Goal: Task Accomplishment & Management: Use online tool/utility

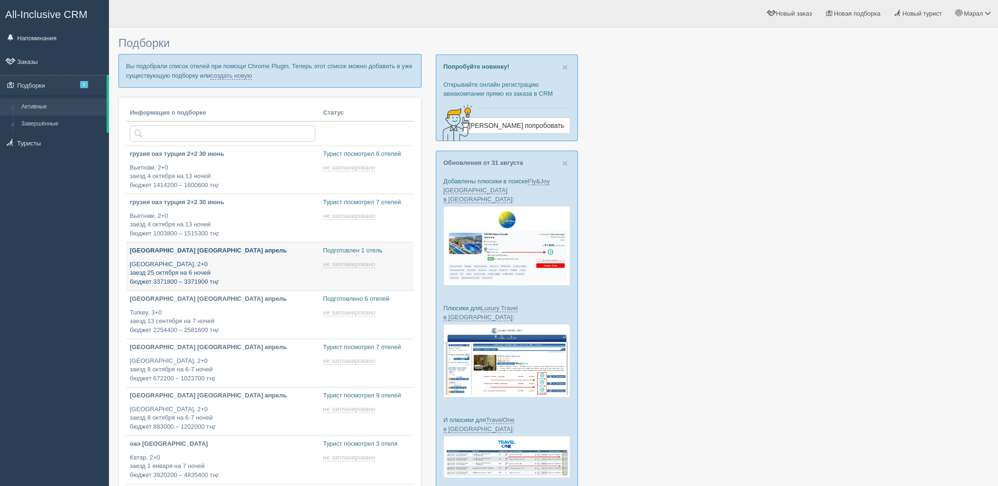
type input "[DATE] 12:25"
type input "2025-09-03 11:55"
type input "[DATE] 17:25"
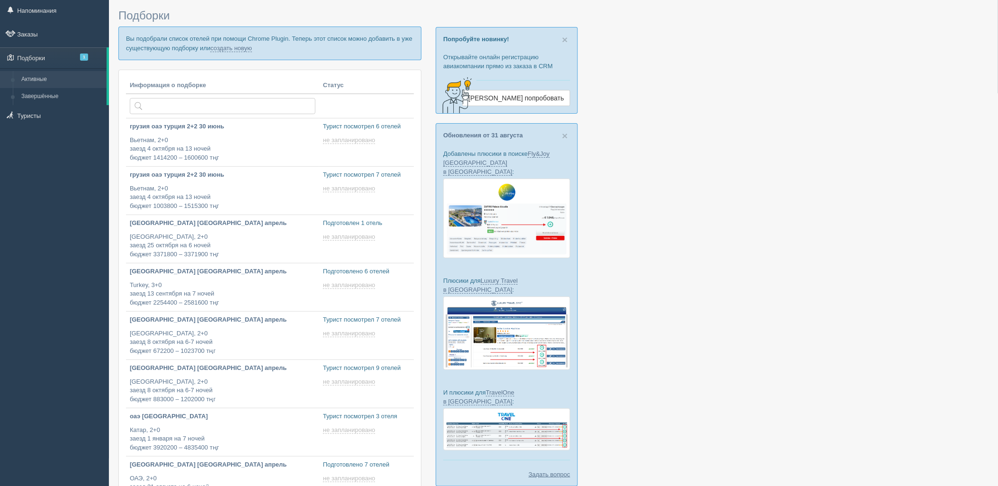
type input "[DATE] 17:05"
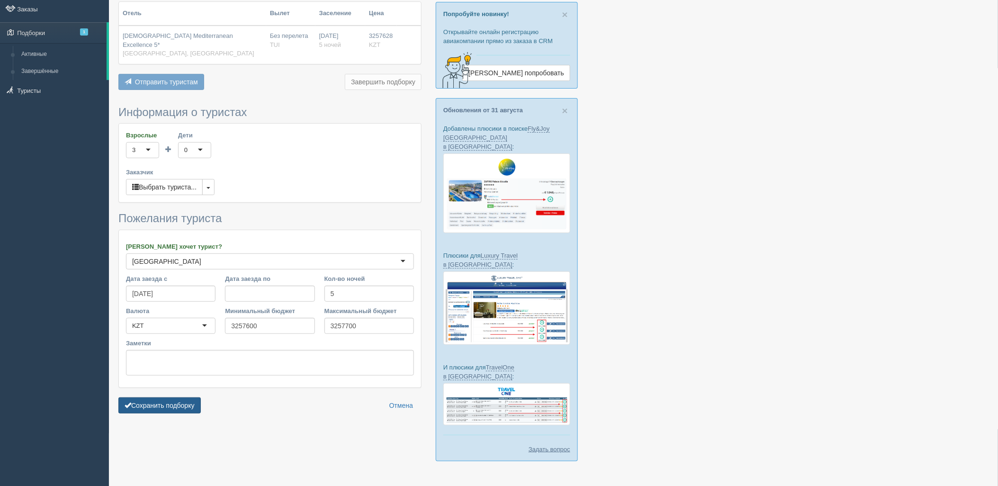
scroll to position [53, 0]
click at [163, 397] on button "Сохранить подборку" at bounding box center [159, 405] width 82 height 16
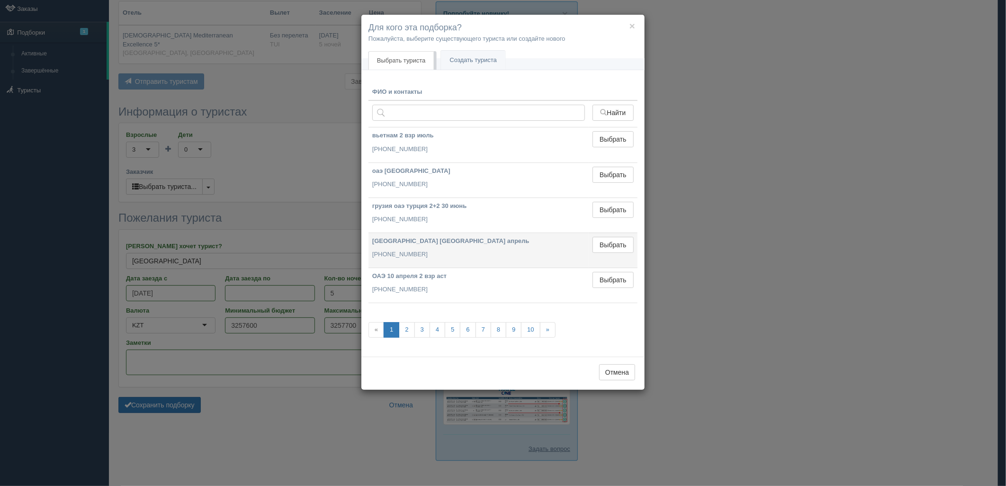
click at [606, 234] on td "Выбрать Выбран" at bounding box center [612, 249] width 49 height 35
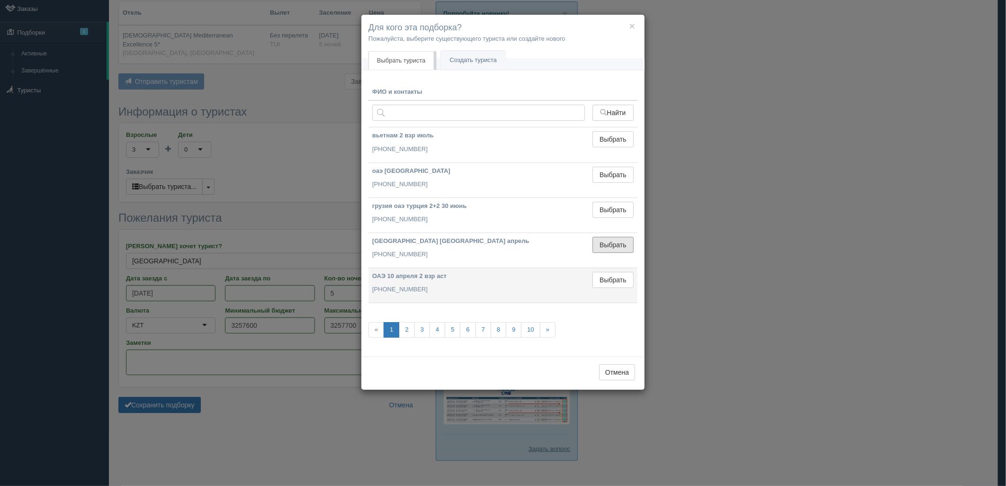
drag, startPoint x: 606, startPoint y: 245, endPoint x: 531, endPoint y: 280, distance: 82.6
click at [605, 246] on button "Выбрать" at bounding box center [612, 245] width 41 height 16
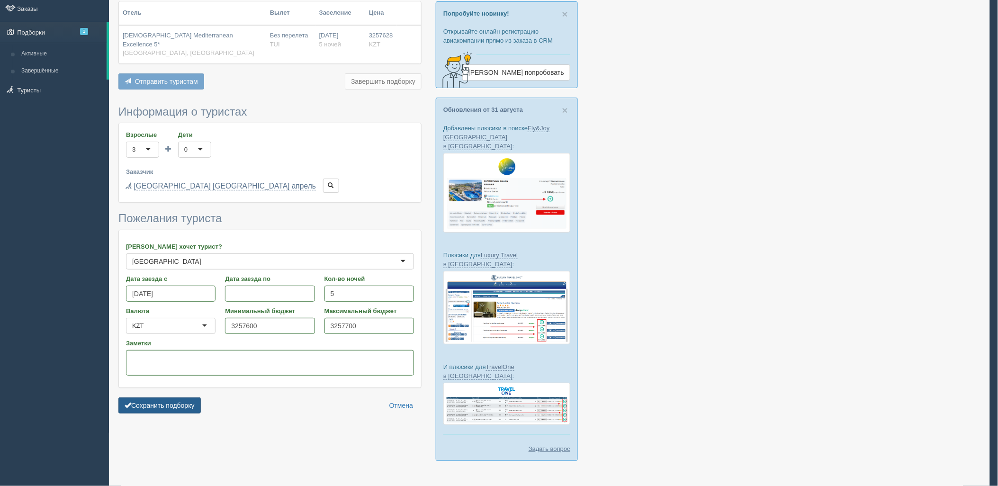
click at [193, 397] on button "Сохранить подборку" at bounding box center [159, 405] width 82 height 16
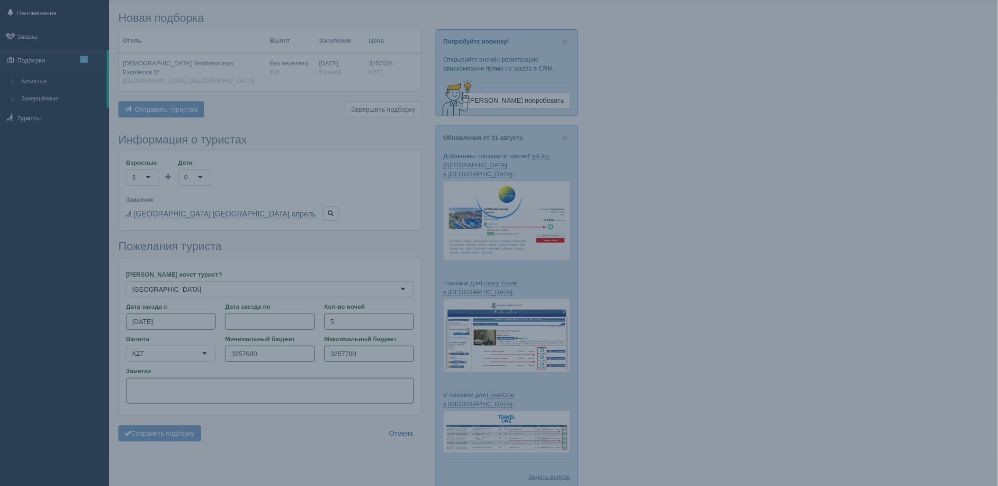
scroll to position [0, 0]
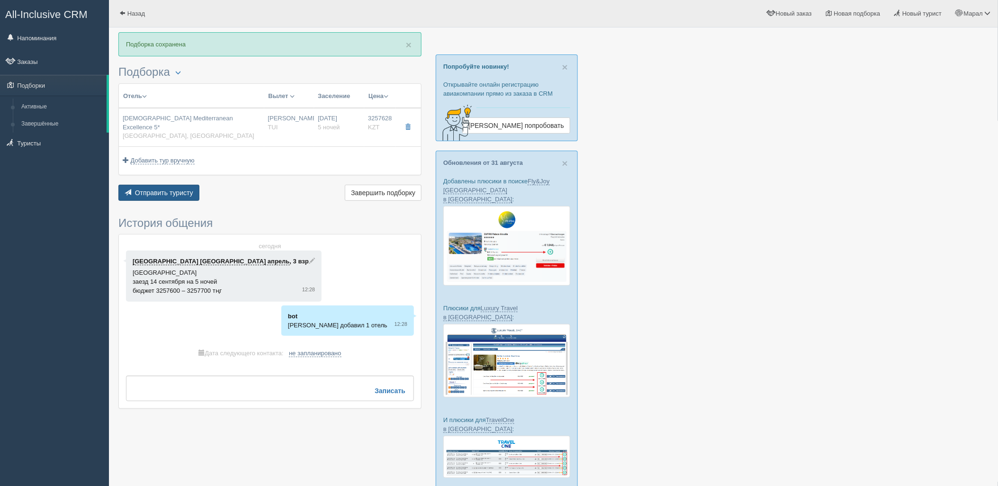
click at [188, 185] on button "Отправить туристу Отправить" at bounding box center [158, 193] width 81 height 16
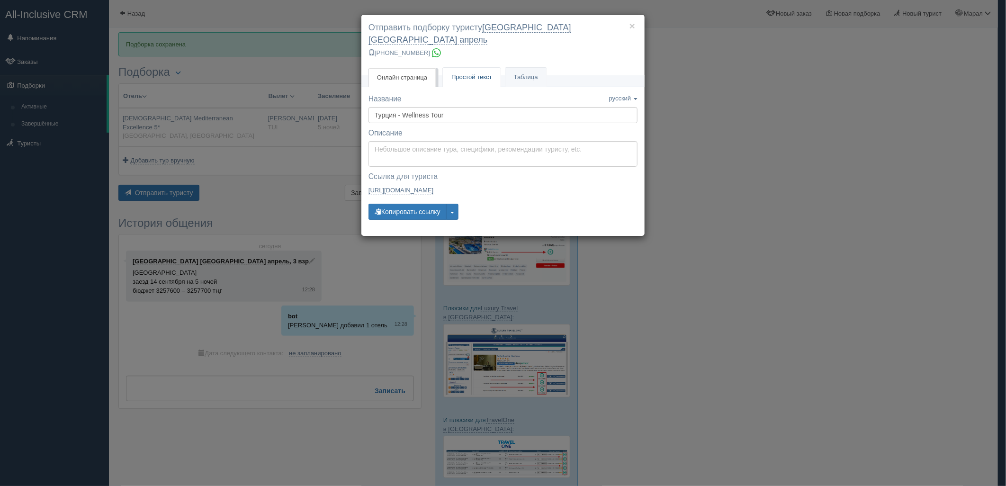
click at [461, 73] on span "Простой текст" at bounding box center [471, 76] width 41 height 7
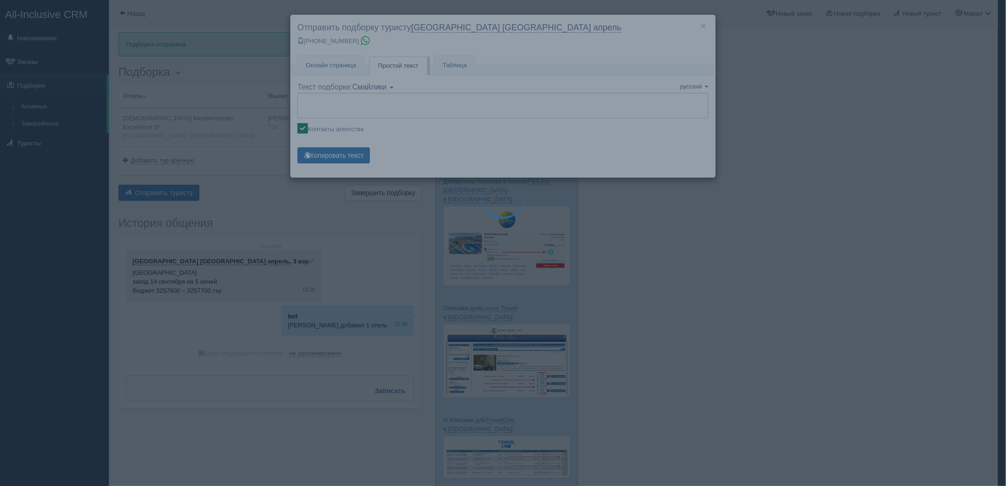
type textarea "🌞 Добрый день! Предлагаем Вам рассмотреть следующие варианты: 🌎 Турция, Бельдиб…"
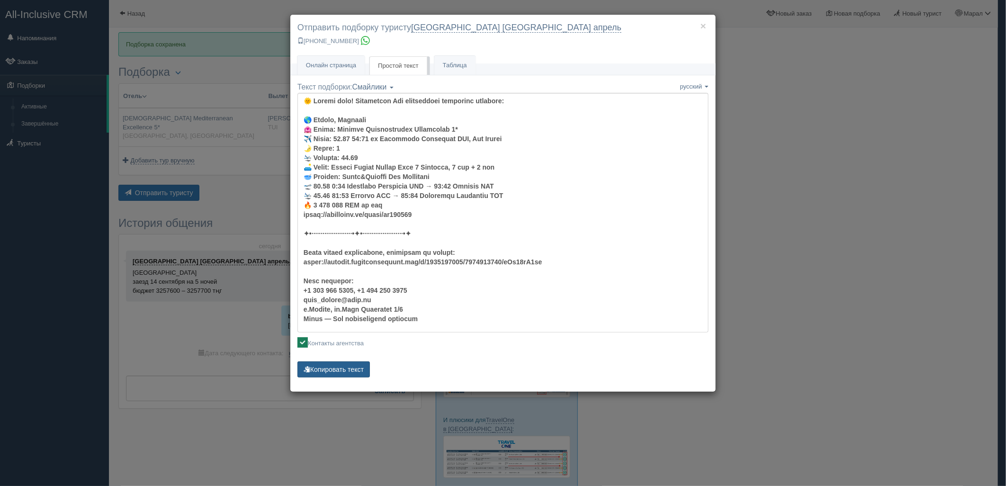
click at [333, 375] on button "Копировать текст" at bounding box center [333, 369] width 72 height 16
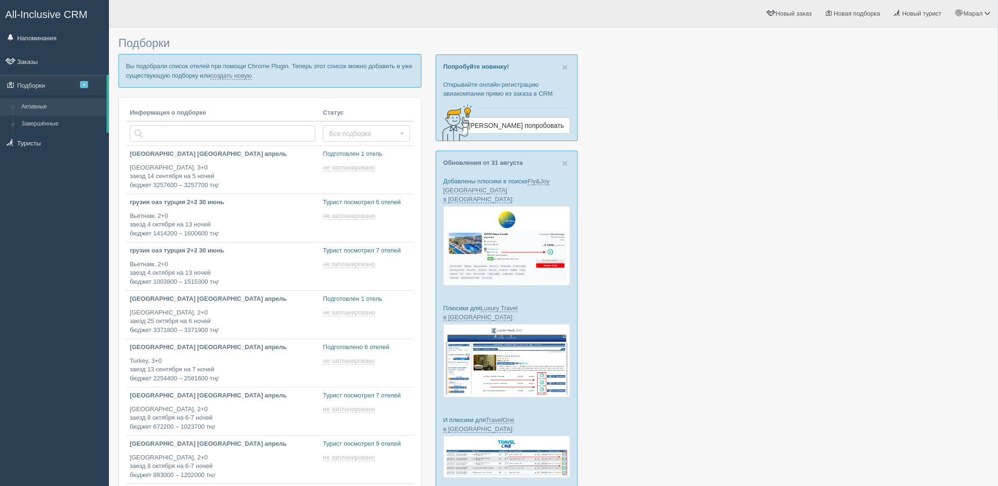
click at [230, 71] on p "Вы подобрали список отелей при помощи Chrome Plugin. Теперь этот список можно д…" at bounding box center [269, 70] width 303 height 33
click at [232, 70] on p "Вы подобрали список отелей при помощи Chrome Plugin. Теперь этот список можно д…" at bounding box center [269, 70] width 303 height 33
click at [234, 74] on link "создать новую" at bounding box center [231, 76] width 42 height 8
type input "2025-09-03 13:25"
type input "2025-09-03 11:55"
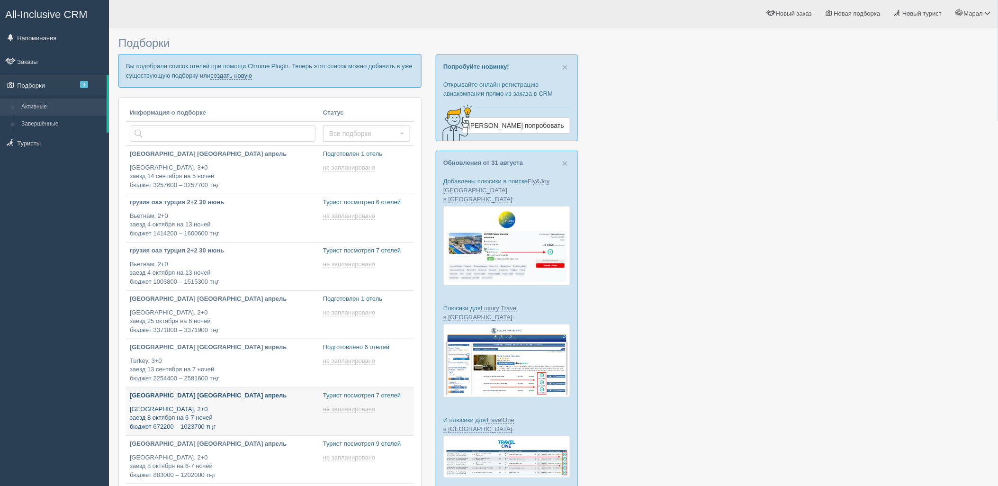
type input "2025-09-03 17:25"
type input "2025-09-03 17:05"
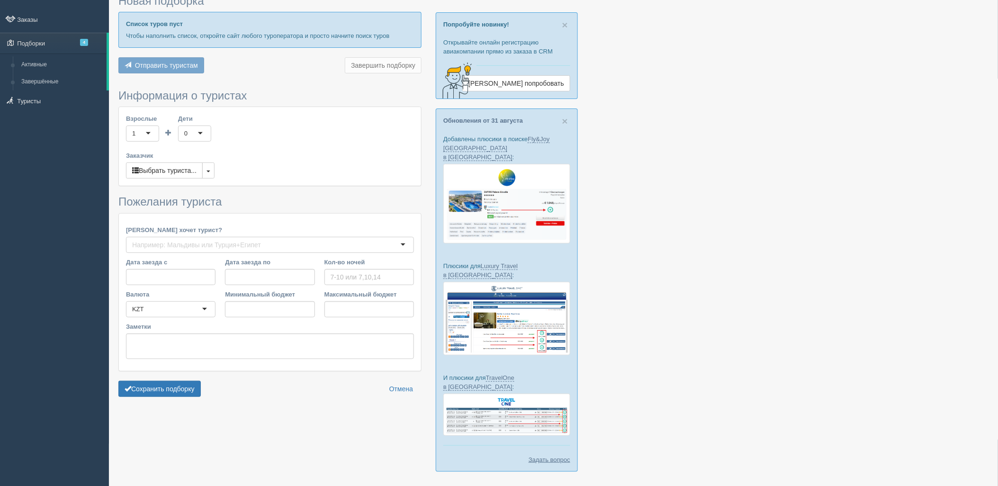
type input "5"
type input "2649600"
type input "2762600"
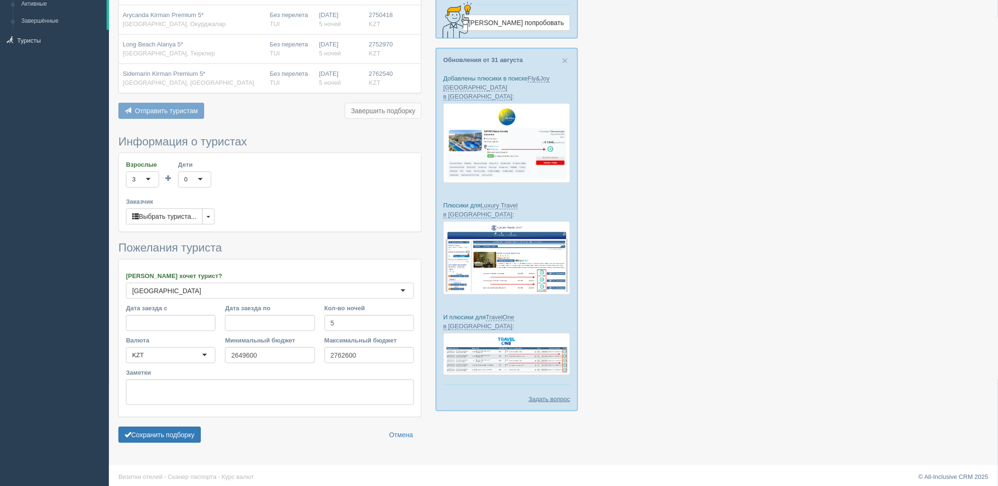
scroll to position [107, 0]
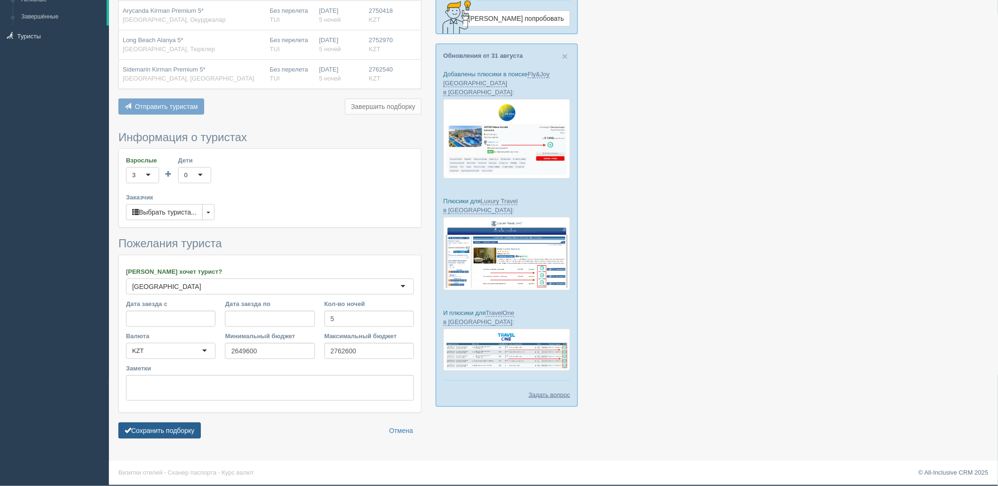
click at [177, 430] on button "Сохранить подборку" at bounding box center [159, 430] width 82 height 16
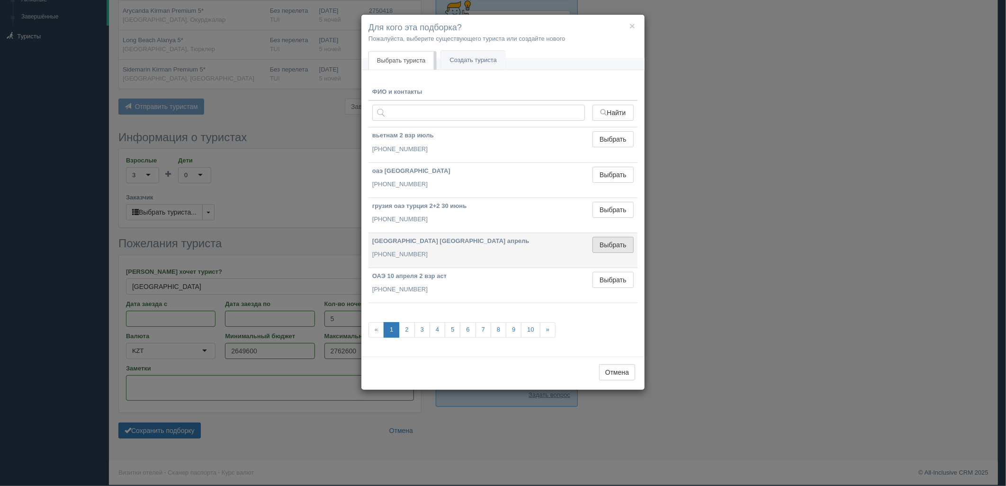
click at [611, 238] on button "Выбрать" at bounding box center [612, 245] width 41 height 16
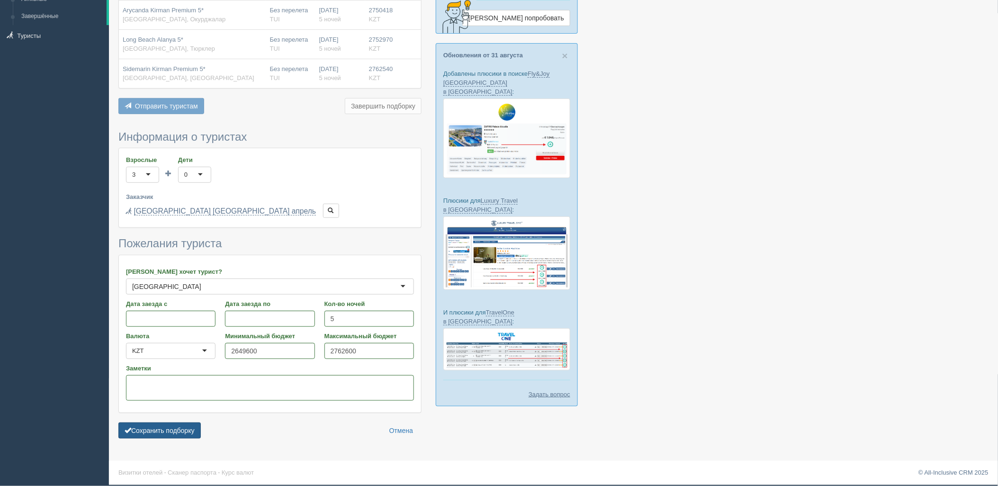
click at [192, 428] on button "Сохранить подборку" at bounding box center [159, 430] width 82 height 16
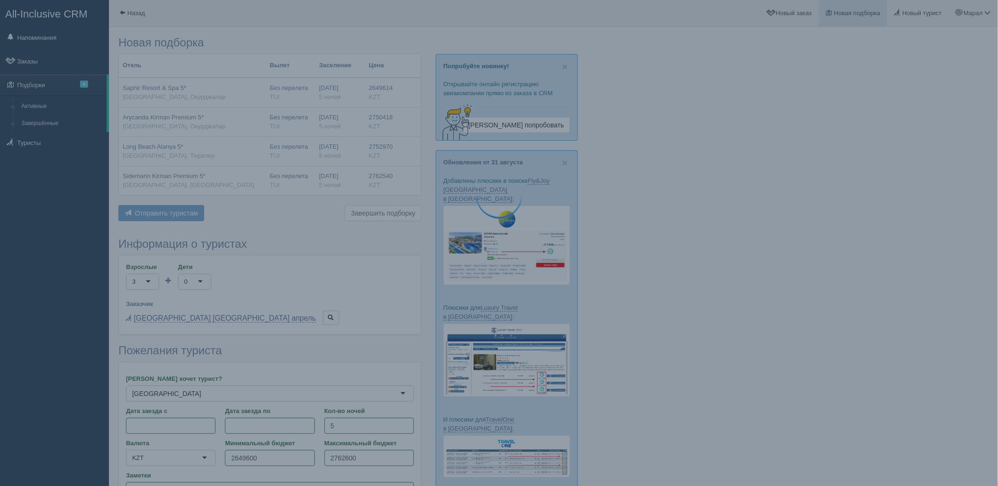
scroll to position [0, 0]
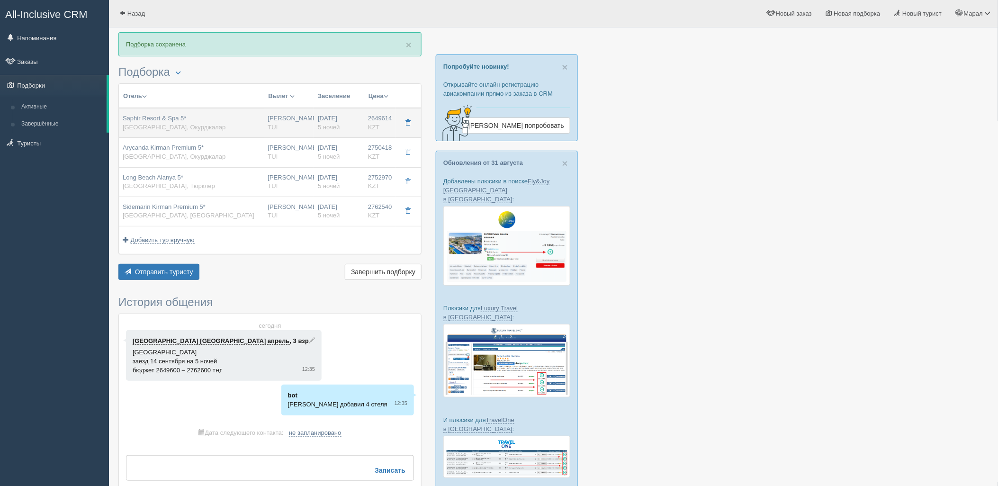
click at [315, 116] on td "14.09.2025 5 ночей" at bounding box center [339, 123] width 50 height 30
type input "Saphir Resort & Spa 5*"
type input "https://tophotels.ru/hotel/al28015"
type textarea "Отель расположен в г. Алания, в 90 км от аэропорта Анталия. Собственный песчаны…"
type input "[GEOGRAPHIC_DATA]"
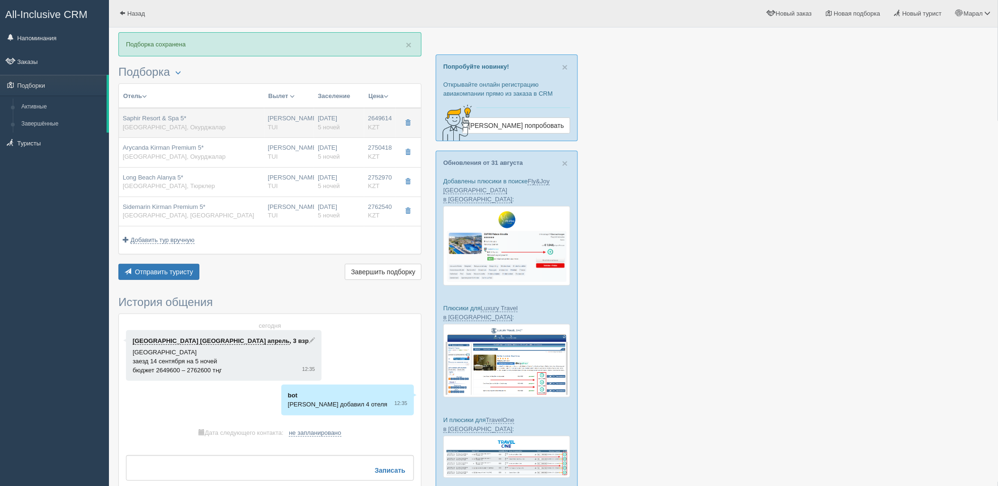
type input "Окурджалар"
type input "2649614.00"
type input "Нурсултан Назарбаев NQZ"
type input "Анталия AYT"
type input "07:05"
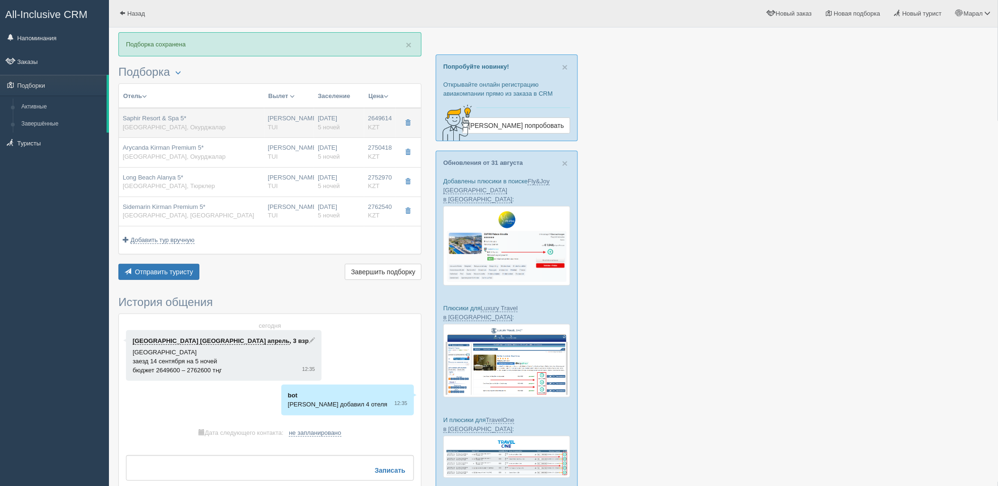
type input "10:25"
type input "Air Astana"
type input "11:25"
type input "18:15"
type input "5"
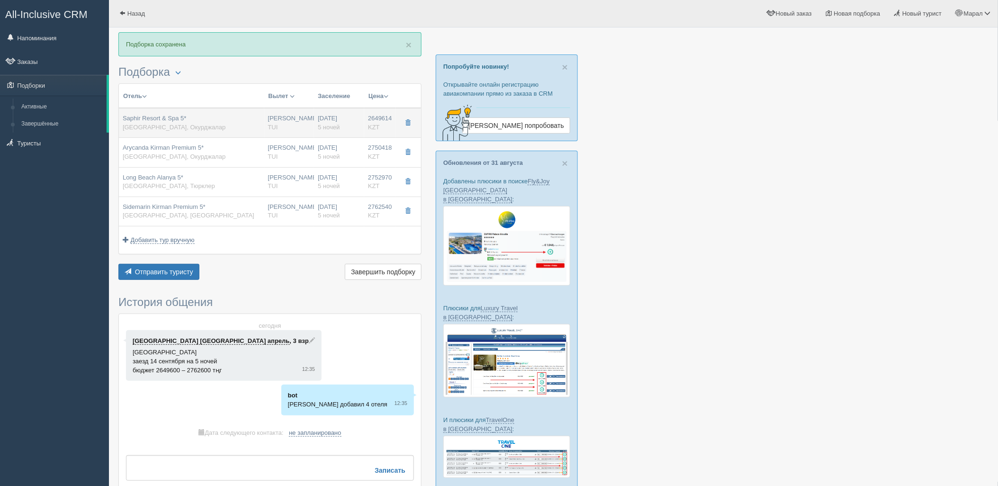
type input "Connection Family"
type input "Ultra All Inclusive"
type input "TUI"
type input "https://newb2b.fstravel.com/hotel/29583"
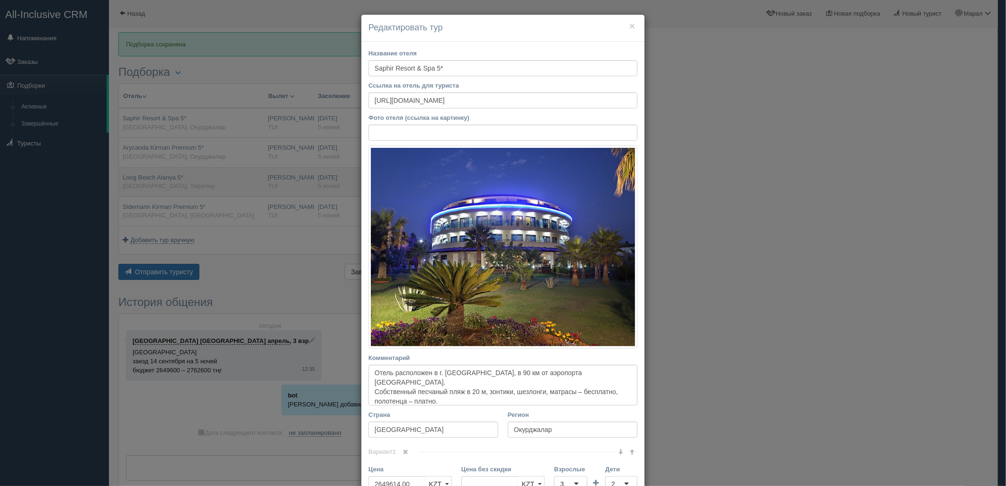
drag, startPoint x: 285, startPoint y: 238, endPoint x: 233, endPoint y: 183, distance: 75.4
click at [283, 237] on div "× Редактировать тур Название отеля Saphir Resort & Spa 5* Ссылка на отель для т…" at bounding box center [503, 243] width 1006 height 486
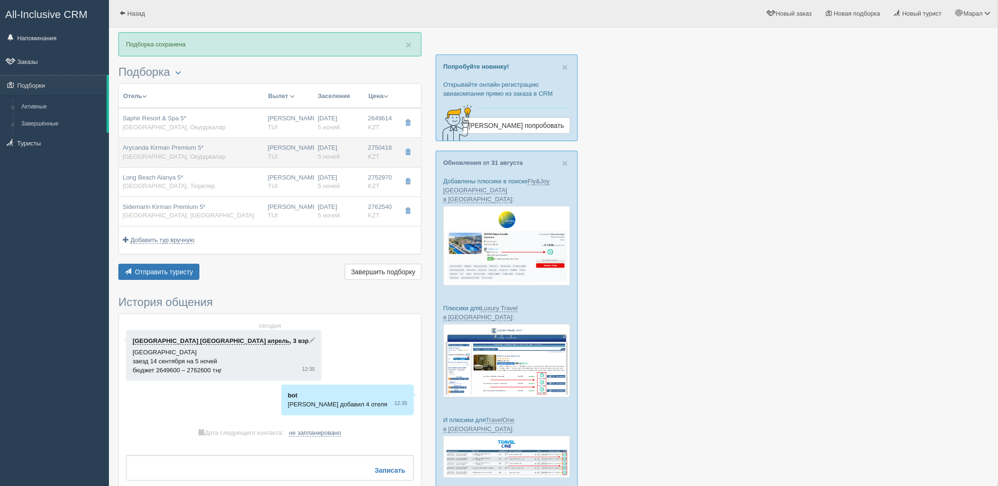
click at [229, 160] on div "Arycanda Kirman Premium 5* Турция, Окурджалар" at bounding box center [192, 152] width 138 height 18
type input "Arycanda Kirman Premium 5*"
type input "https://www.booking.com/hotel/tr/arycanda-de-luxe.ru.html"
type input "2750418.00"
type input "07:05"
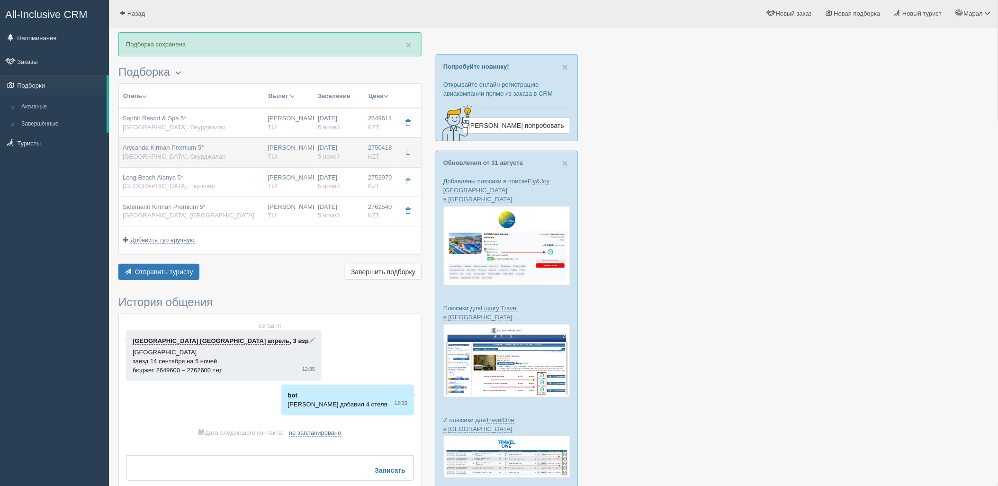
type input "10:25"
type input "11:25"
type input "18:15"
type input "Family"
type input "https://newb2b.fstravel.com/hotel/29489"
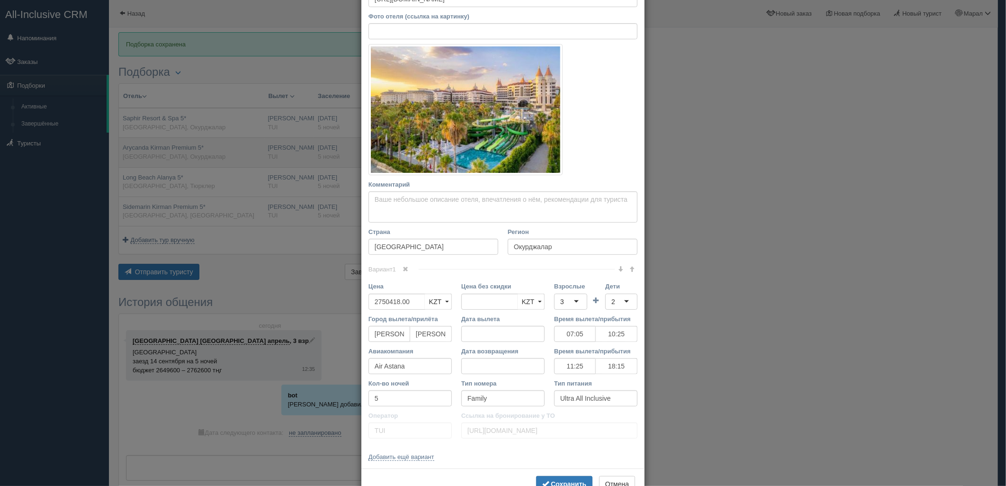
scroll to position [105, 0]
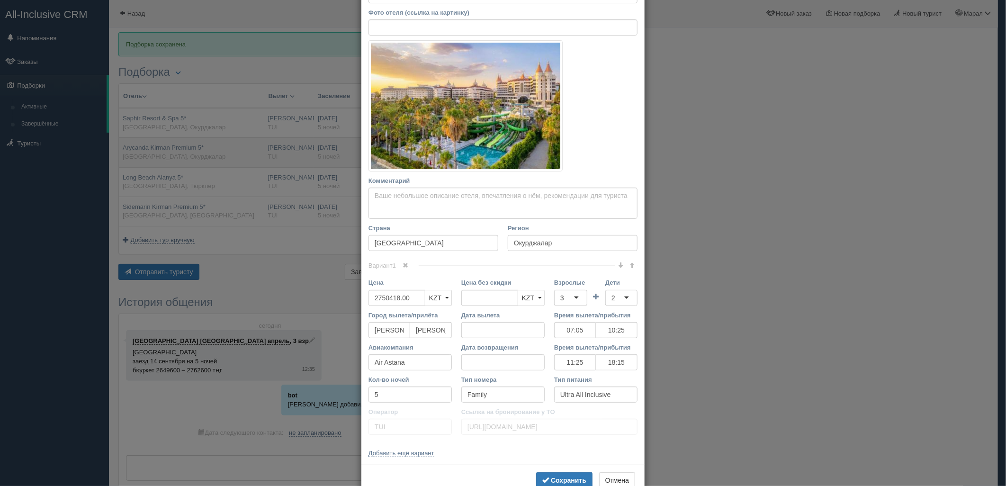
click at [229, 160] on div "× Редактировать тур Название отеля Arycanda Kirman Premium 5* Ссылка на отель д…" at bounding box center [503, 243] width 1006 height 486
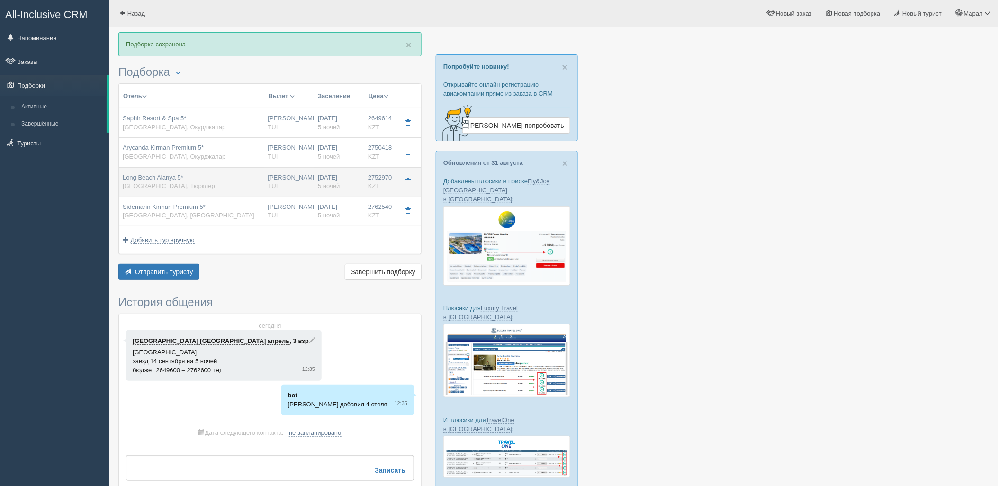
click at [215, 176] on div "Long Beach Alanya 5* Турция, Тюрклер" at bounding box center [192, 182] width 138 height 18
type input "Long Beach Alanya 5*"
type input "Тюрклер"
type input "2752970.00"
type input "07:05"
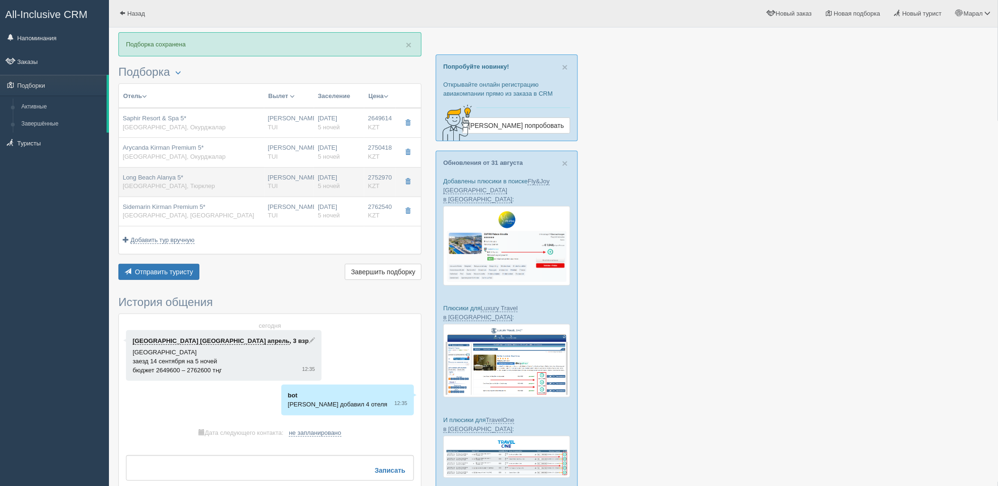
type input "10:25"
type input "11:25"
type input "18:15"
type input "Dublex Family Land View"
type input "https://newb2b.fstravel.com/hotel/245733"
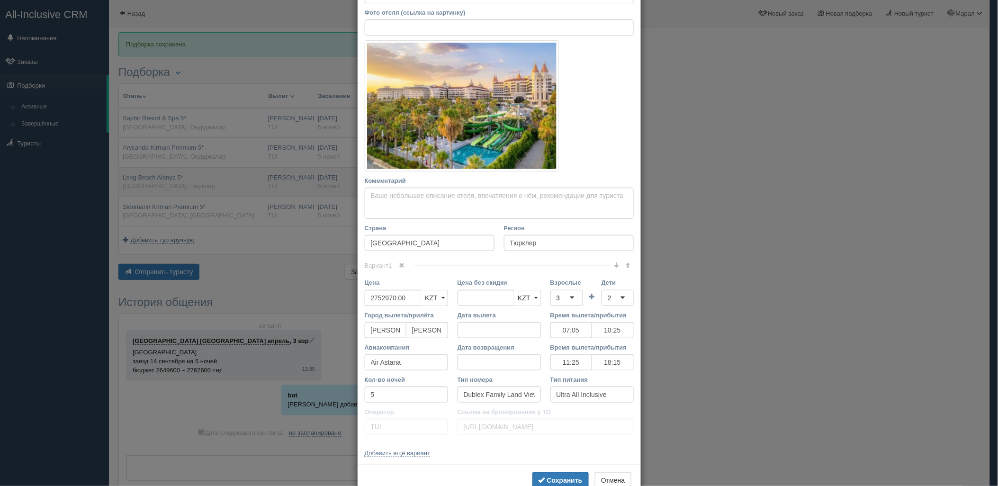
scroll to position [0, 0]
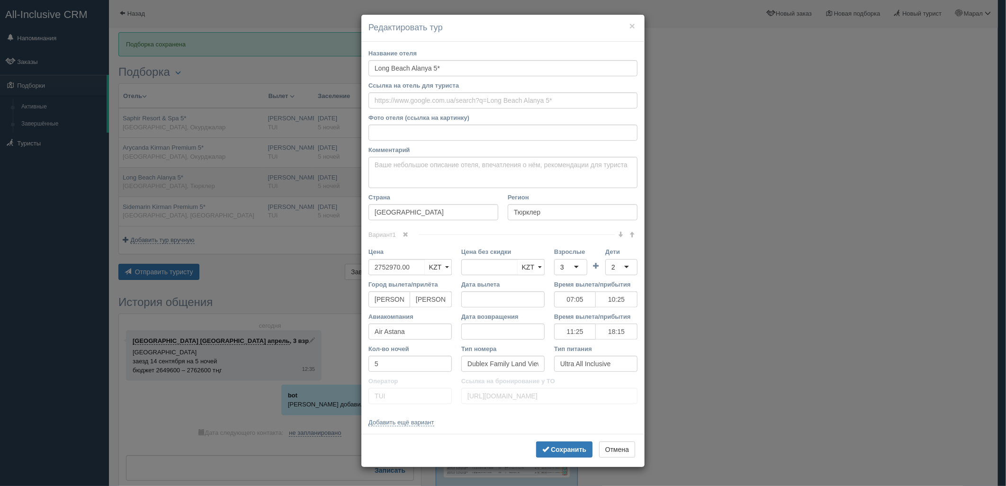
click at [215, 176] on div "× Редактировать тур Название отеля Long Beach Alanya 5* Ссылка на отель для тур…" at bounding box center [503, 243] width 1006 height 486
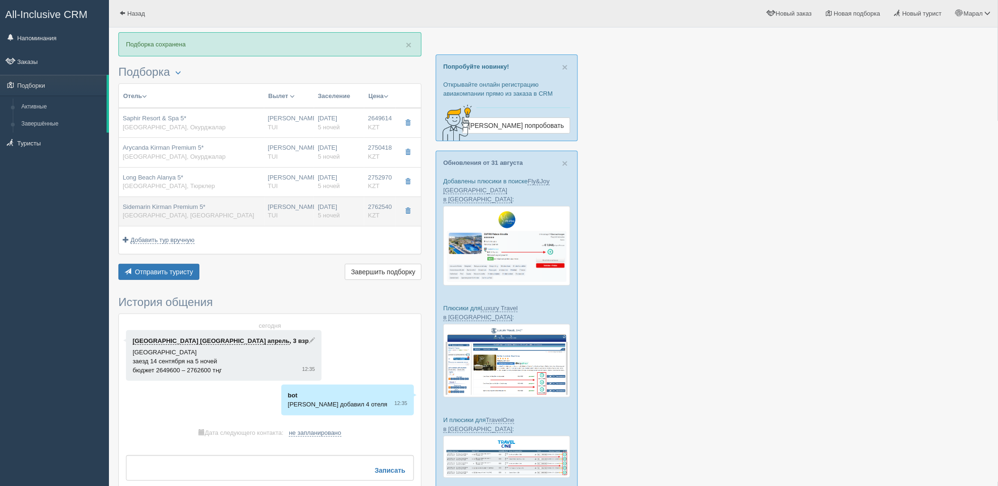
click at [200, 213] on div "Sidemarin Kirman Premium 5* Турция, Кумкёй" at bounding box center [189, 212] width 132 height 18
type input "Sidemarin Kirman Premium 5*"
type input "https://www.booking.com/hotel/tr/kirman-hotels-sidemarin-beach-amp-spa.ru.html"
type input "Кумкёй"
type input "2762540.00"
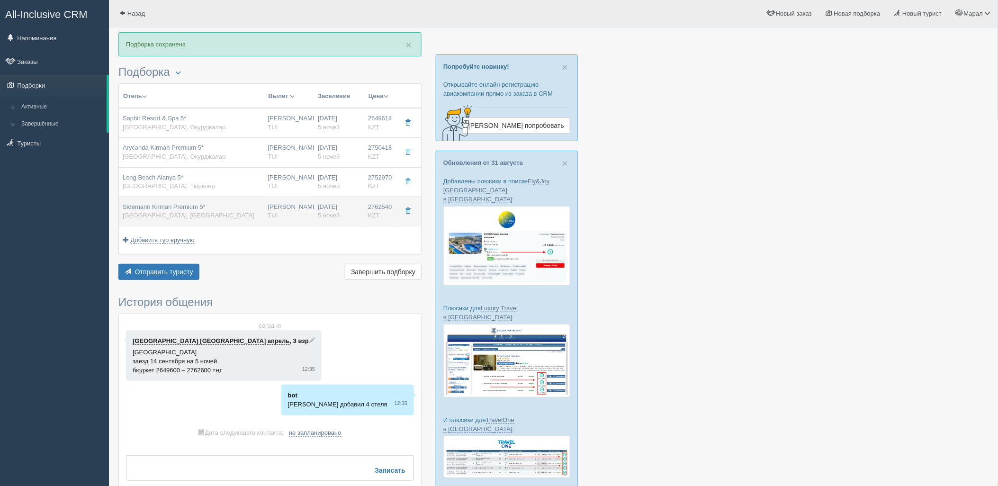
type input "07:05"
type input "10:25"
type input "11:25"
type input "18:15"
type input "Family Land View"
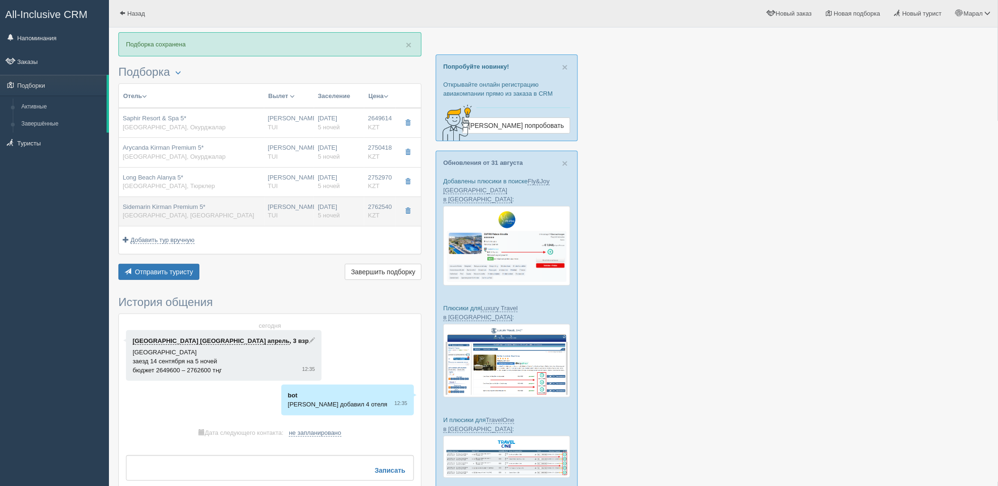
type input "https://newb2b.fstravel.com/hotel/263529"
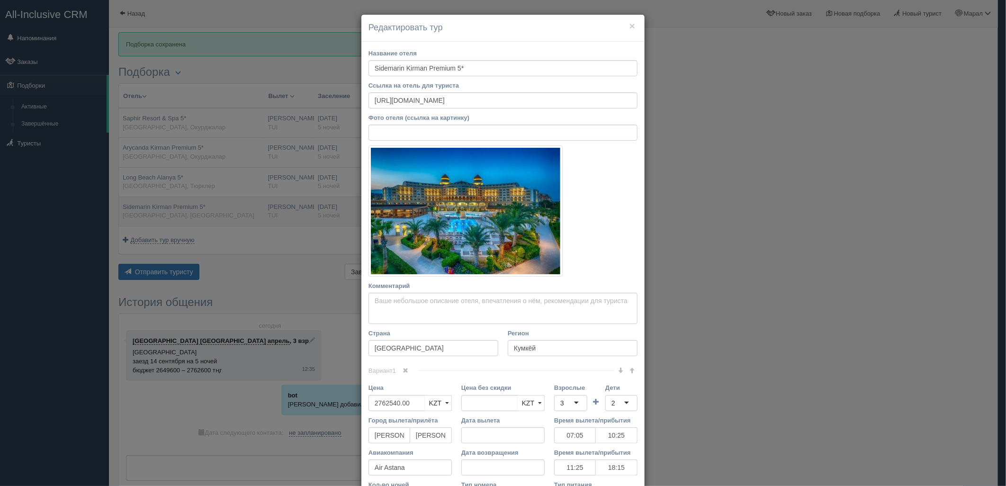
click at [200, 213] on div "× Редактировать тур Название отеля Sidemarin Kirman Premium 5* Ссылка на отель …" at bounding box center [503, 243] width 1006 height 486
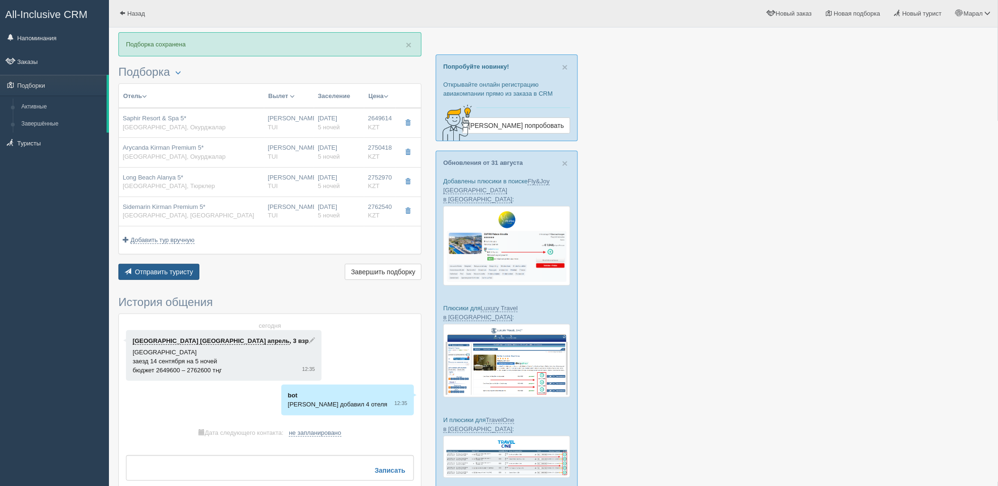
click at [171, 271] on span "Отправить туристу" at bounding box center [164, 272] width 58 height 8
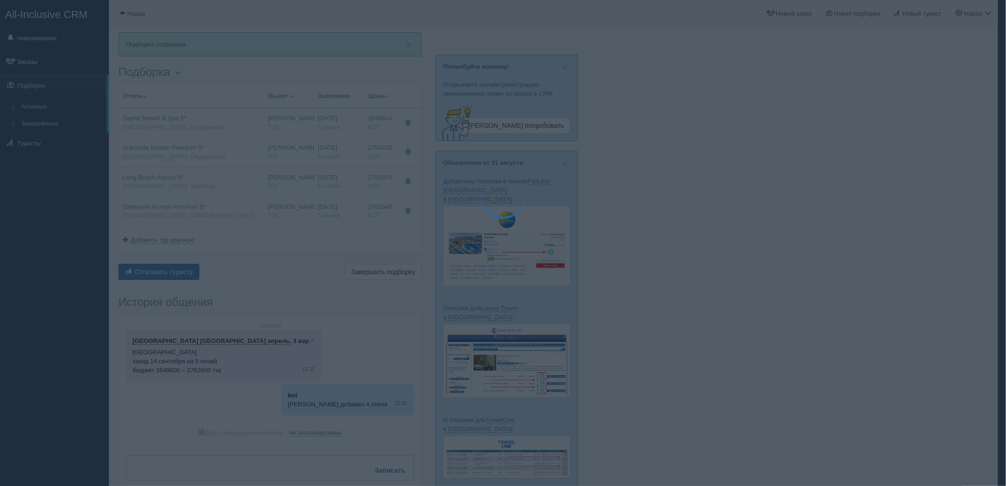
type textarea "🌞 Добрый день! Предлагаем Вам рассмотреть следующие варианты: 🌎 Турция, Окурджа…"
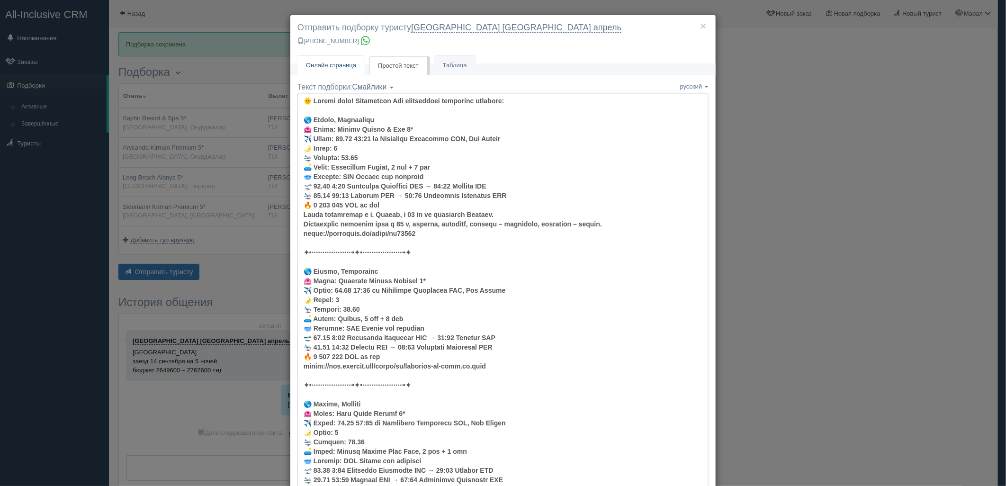
click at [342, 69] on span "Онлайн страница" at bounding box center [331, 65] width 50 height 7
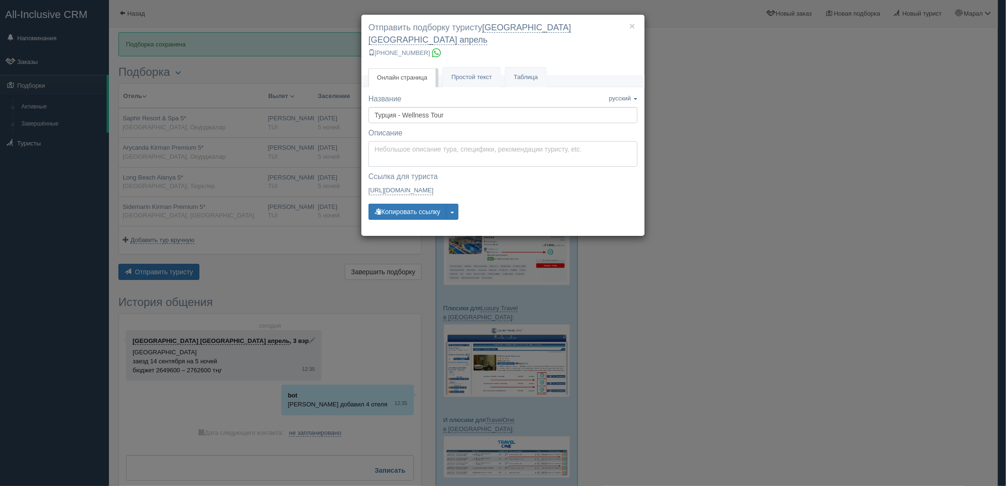
type textarea "Здравствуйте! Ниже представлены варианты туров для Вас. Для просмотра описания …"
click at [397, 154] on textarea "Здравствуйте! Ниже представлены варианты туров для Вас. Для просмотра описания …" at bounding box center [502, 154] width 269 height 26
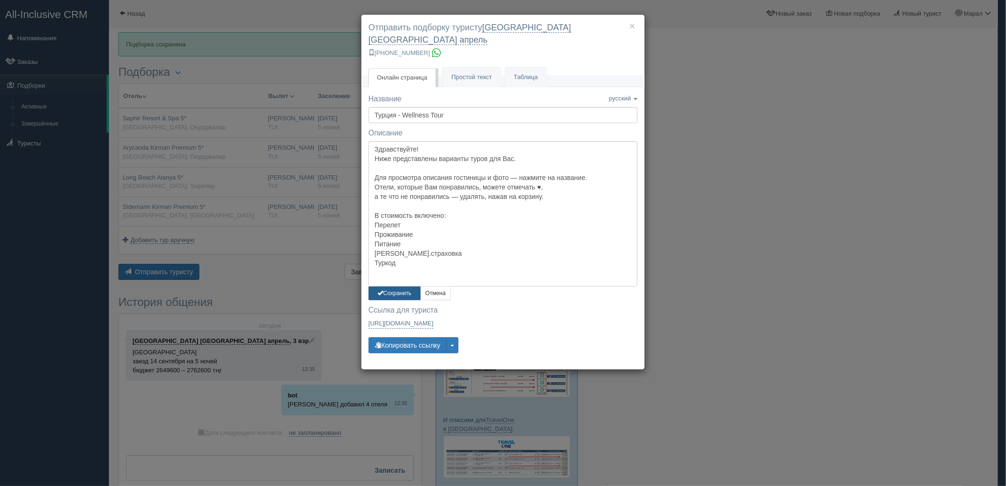
click at [390, 286] on button "Сохранить" at bounding box center [394, 293] width 52 height 14
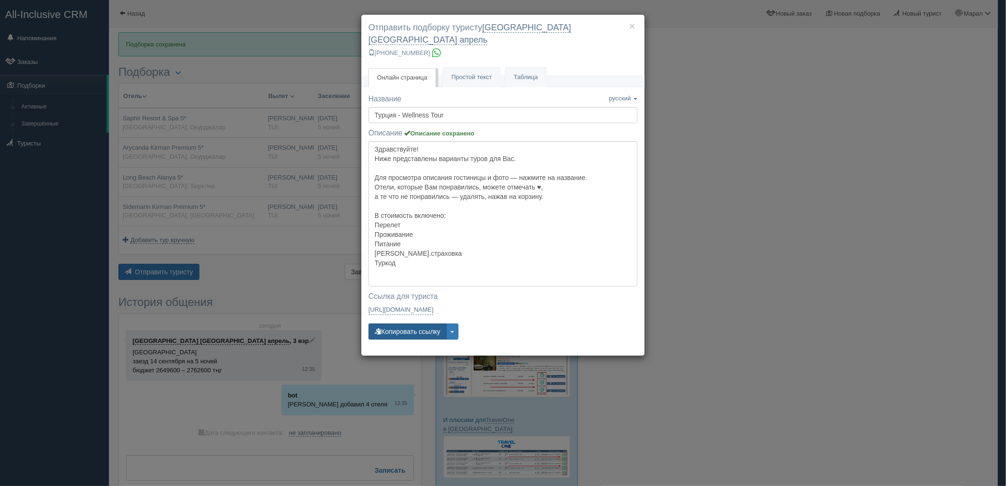
click at [401, 323] on button "Копировать ссылку" at bounding box center [407, 331] width 78 height 16
drag, startPoint x: 680, startPoint y: 152, endPoint x: 669, endPoint y: 152, distance: 10.9
click at [680, 153] on div "× Отправить подборку туристу калининград турция апрель +7 924 265-55-57 Онлайн …" at bounding box center [503, 243] width 1006 height 486
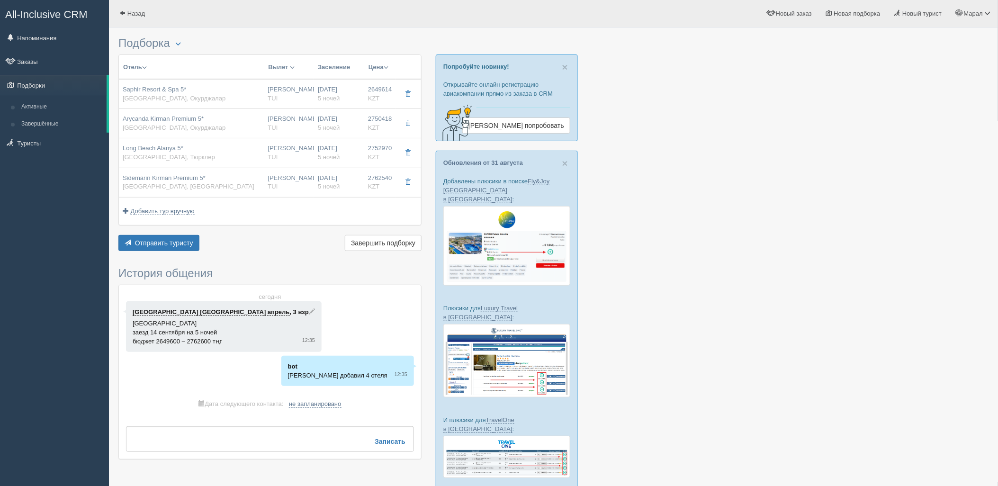
drag, startPoint x: 828, startPoint y: 100, endPoint x: 734, endPoint y: 149, distance: 105.0
click at [822, 104] on div at bounding box center [553, 277] width 870 height 491
click at [167, 185] on div "Sidemarin Kirman Premium 5* Турция, Кумкёй" at bounding box center [189, 183] width 132 height 18
type input "Sidemarin Kirman Premium 5*"
type input "https://www.booking.com/hotel/tr/kirman-hotels-sidemarin-beach-amp-spa.ru.html"
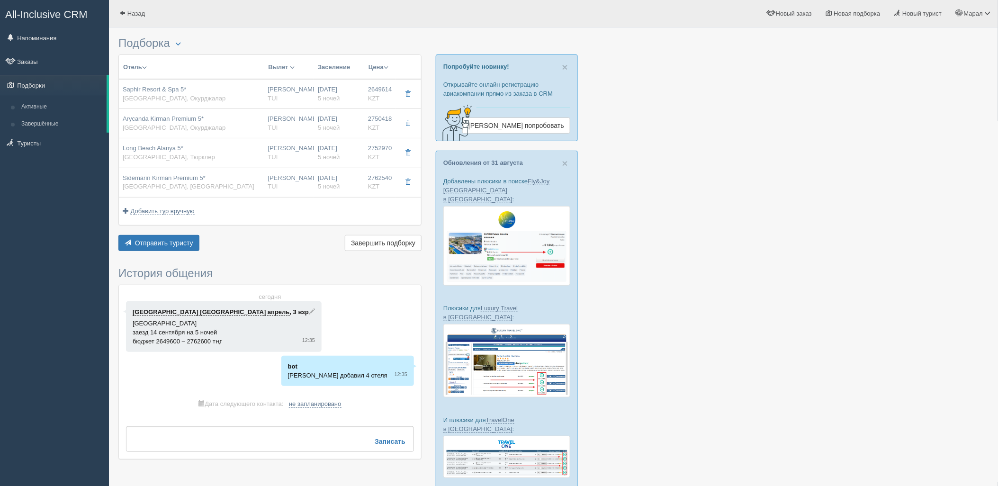
type input "[GEOGRAPHIC_DATA]"
type input "Кумкёй"
type input "2762540.00"
type input "Нурсултан Назарбаев NQZ"
type input "Анталия AYT"
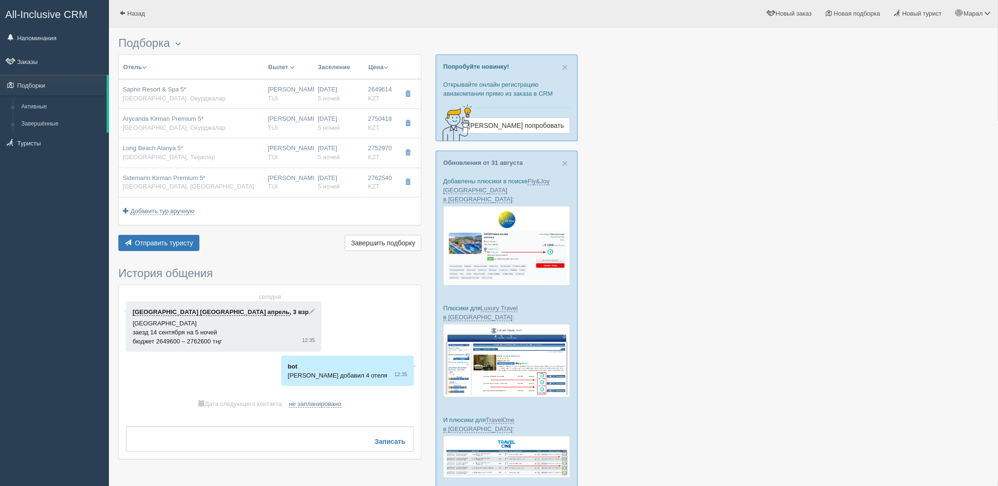
type input "[DATE]"
type input "07:05"
type input "10:25"
type input "Air Astana"
type input "19.09.2025"
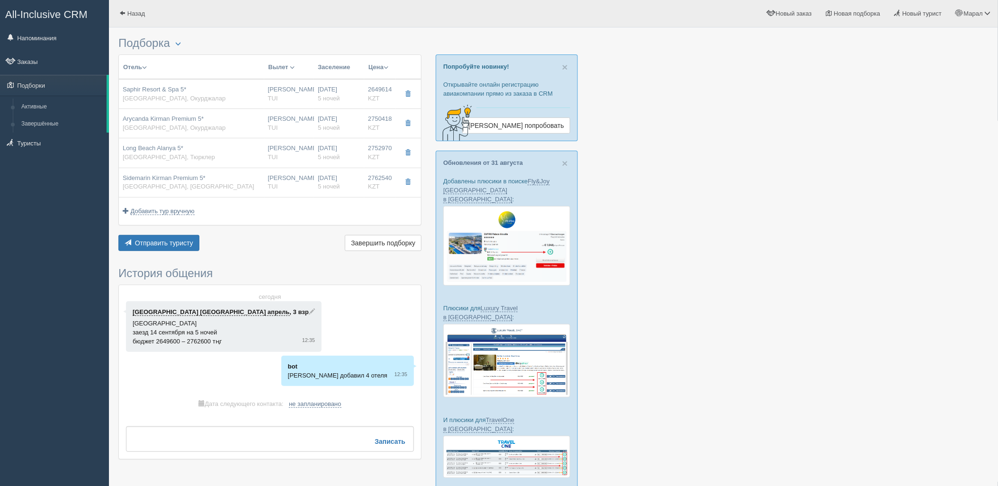
type input "11:25"
type input "18:15"
type input "5"
type input "Family Land View"
type input "Ultra All Inclusive"
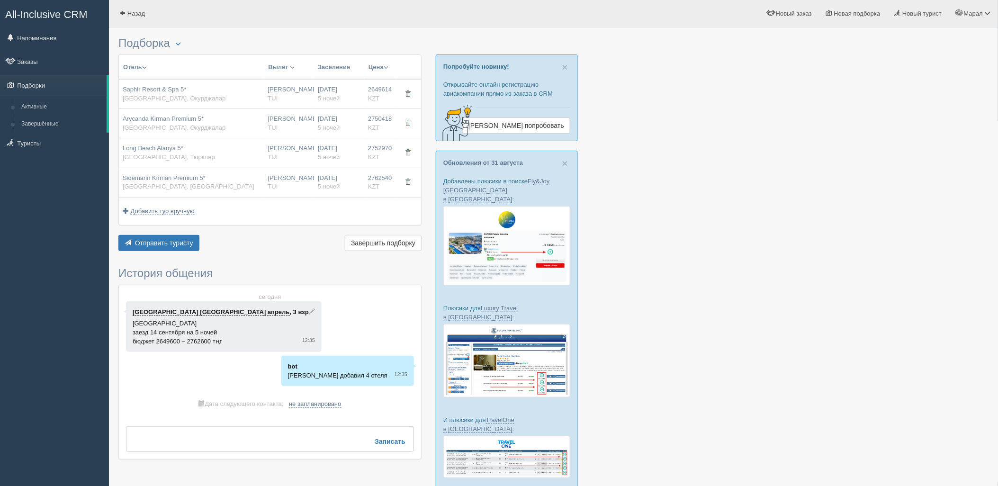
type input "TUI"
type input "https://newb2b.fstravel.com/hotel/263529"
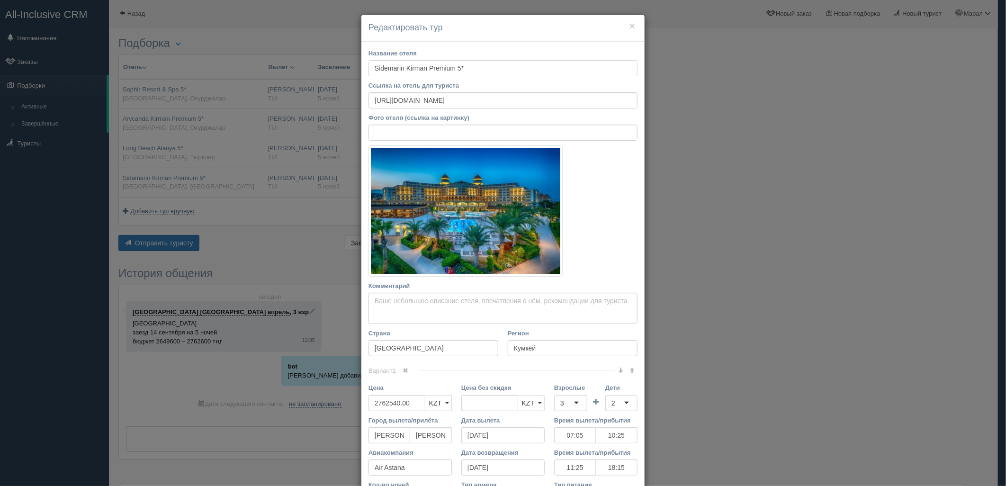
drag, startPoint x: 367, startPoint y: 68, endPoint x: 458, endPoint y: 73, distance: 91.5
click at [465, 68] on input "Sidemarin Kirman Premium 5*" at bounding box center [502, 68] width 269 height 16
click at [724, 199] on div "× Редактировать тур Название отеля Sidemarin Kirman Premium 5* Ссылка на отель …" at bounding box center [503, 243] width 1006 height 486
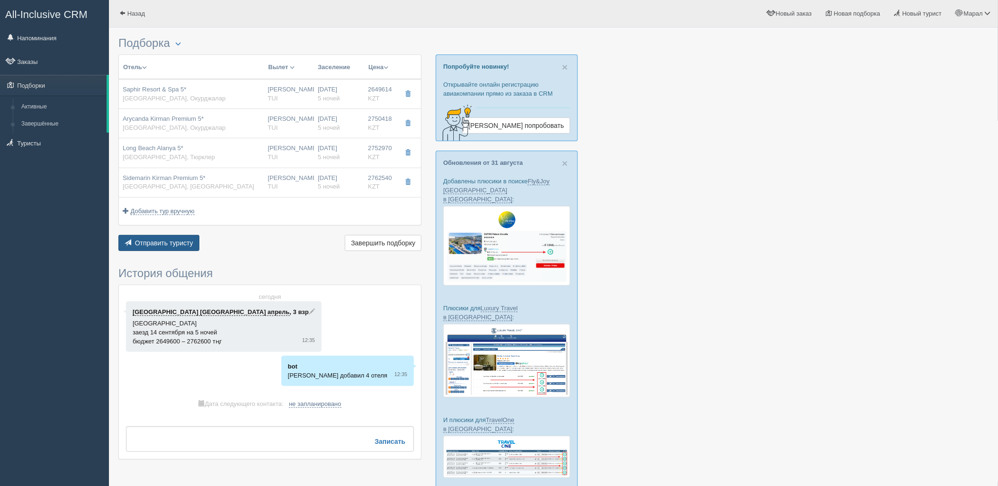
click at [174, 244] on span "Отправить туристу" at bounding box center [164, 243] width 58 height 8
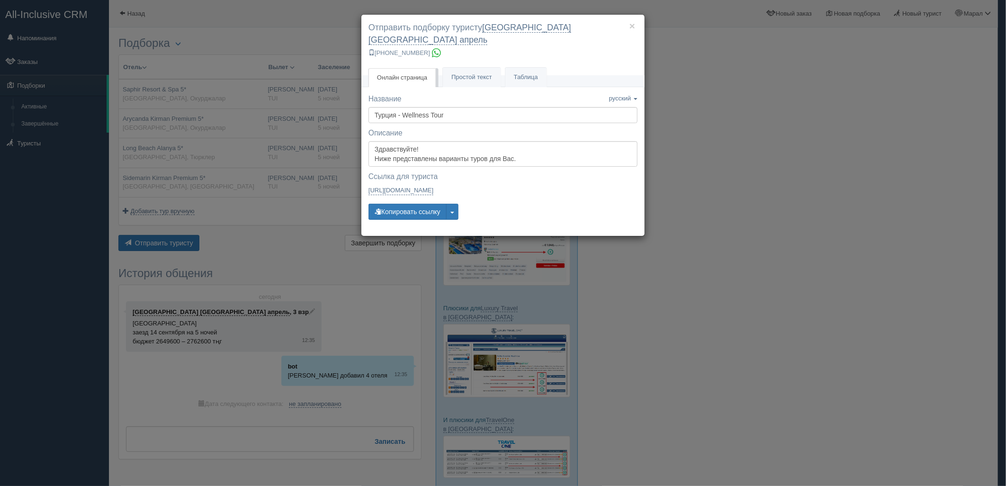
click at [744, 240] on div "× Отправить подборку туристу калининград турция апрель +7 924 265-55-57 Онлайн …" at bounding box center [503, 243] width 1006 height 486
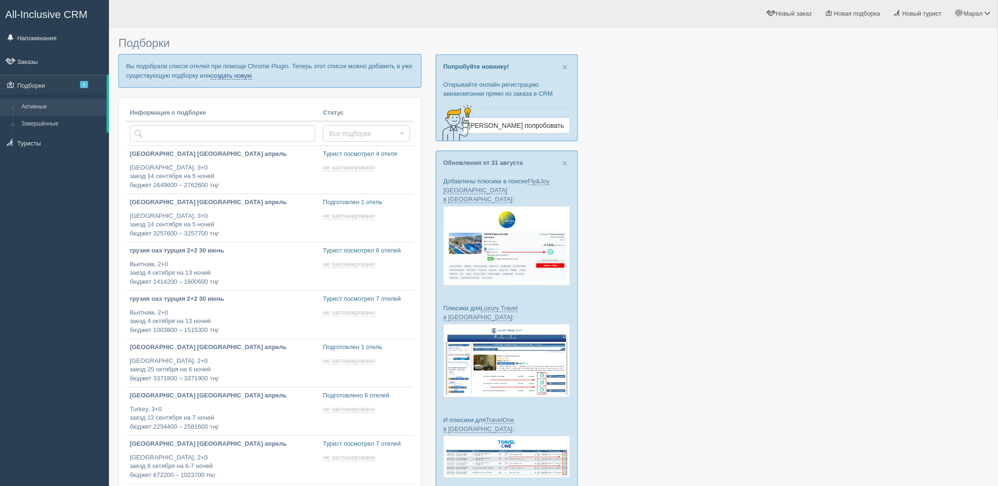
click at [235, 75] on link "создать новую" at bounding box center [231, 76] width 42 height 8
type input "2025-09-03 12:25"
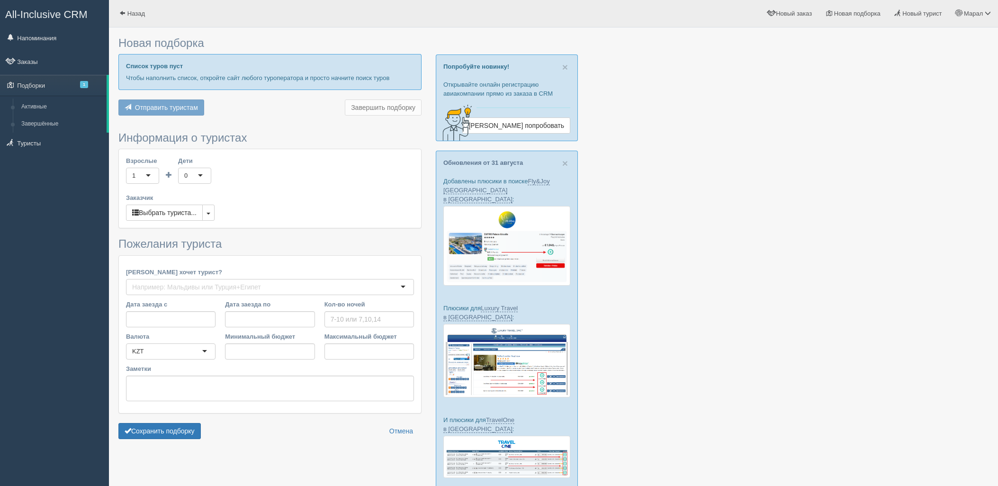
scroll to position [53, 0]
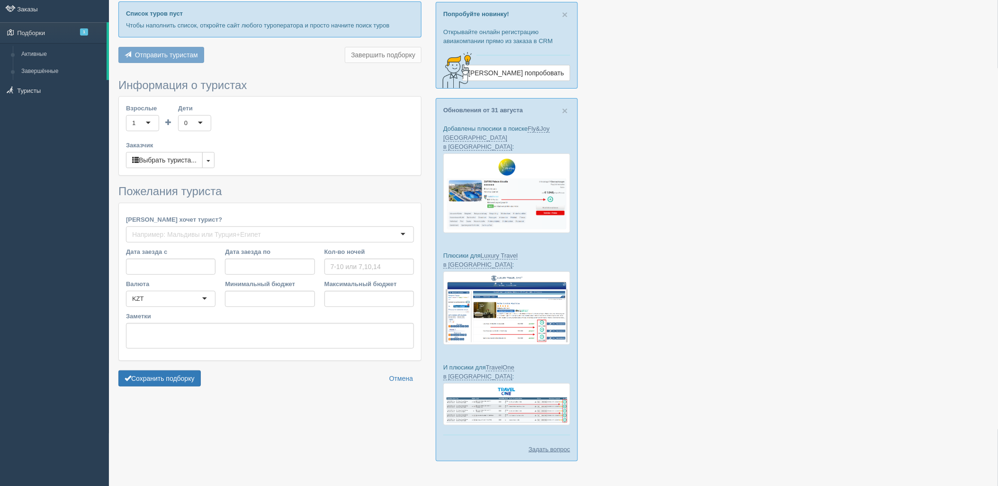
type input "5"
type input "2978000"
type input "2978100"
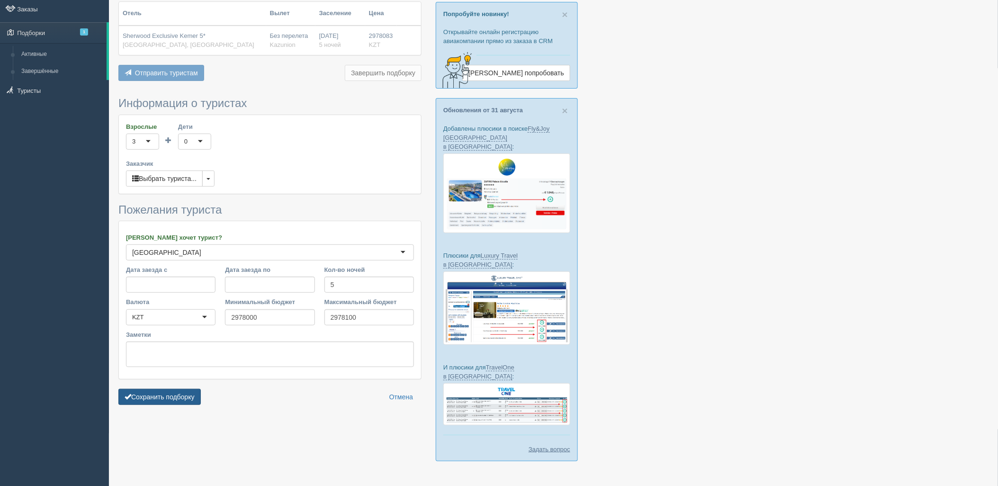
click at [193, 398] on button "Сохранить подборку" at bounding box center [159, 397] width 82 height 16
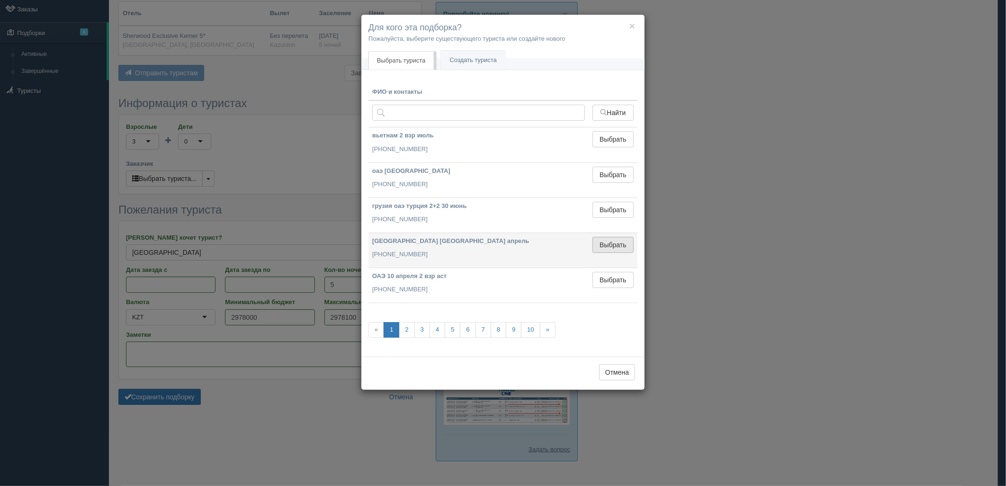
click at [622, 239] on button "Выбрать" at bounding box center [612, 245] width 41 height 16
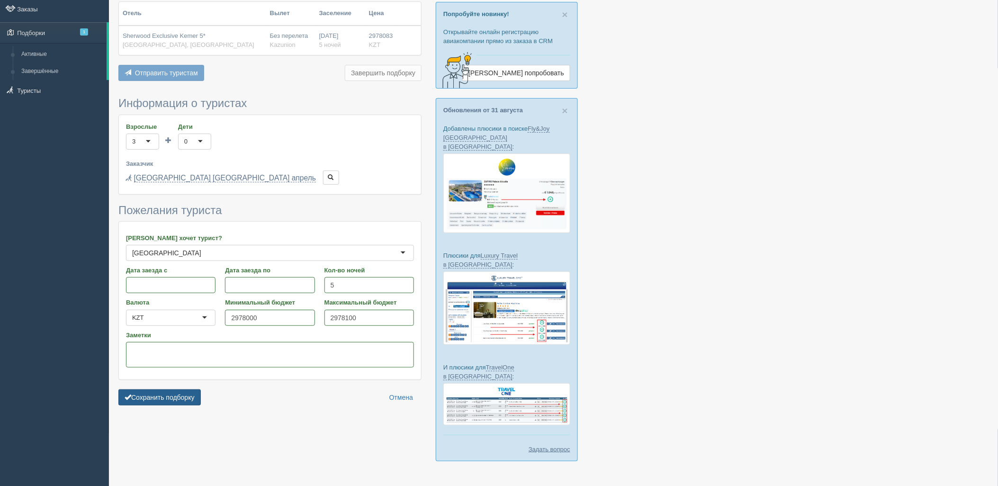
click at [169, 398] on button "Сохранить подборку" at bounding box center [159, 397] width 82 height 16
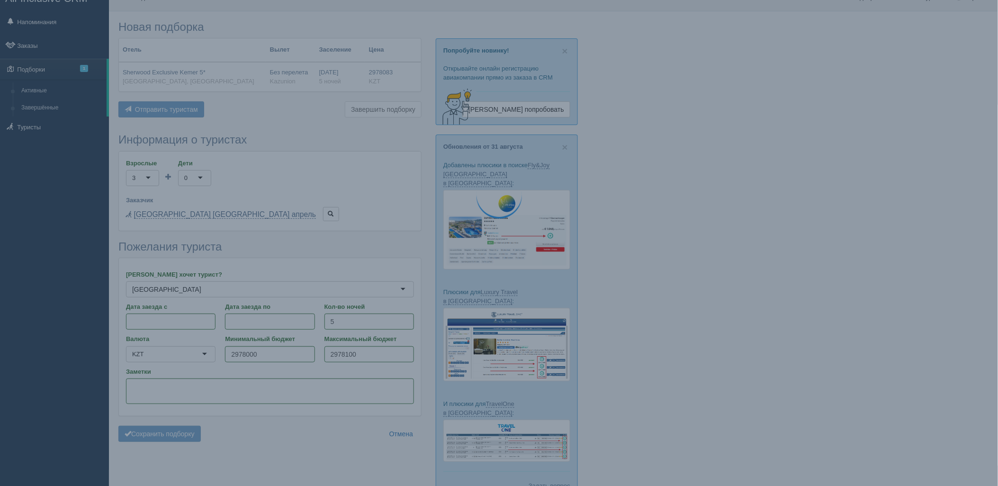
scroll to position [0, 0]
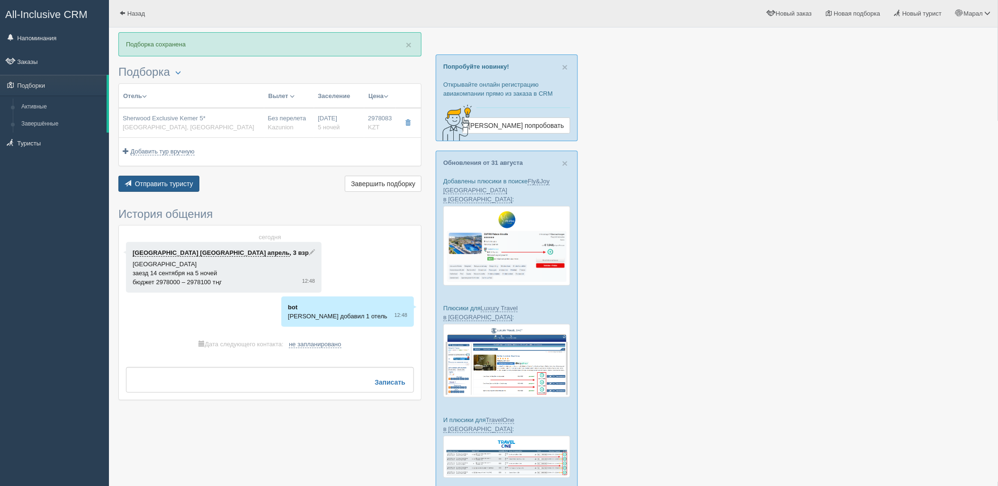
click at [169, 178] on button "Отправить туристу Отправить" at bounding box center [158, 184] width 81 height 16
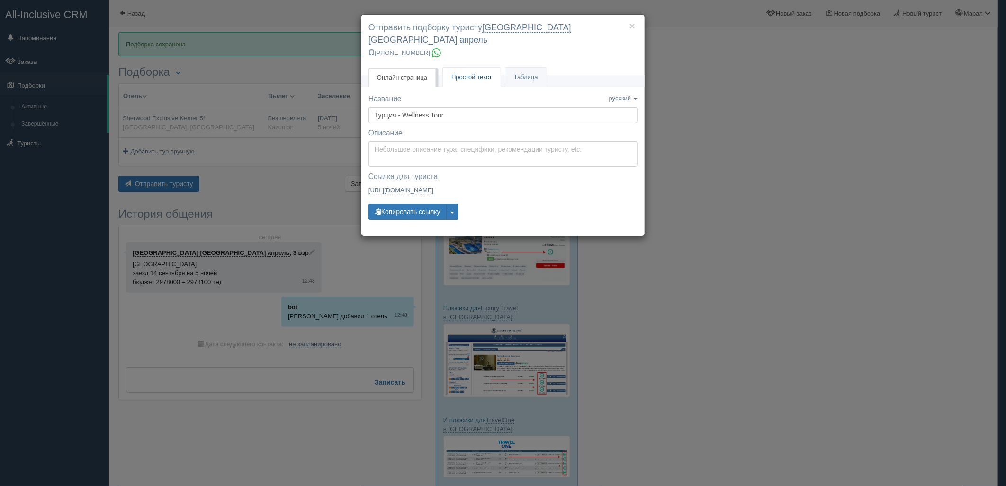
click at [465, 73] on span "Простой текст" at bounding box center [471, 76] width 41 height 7
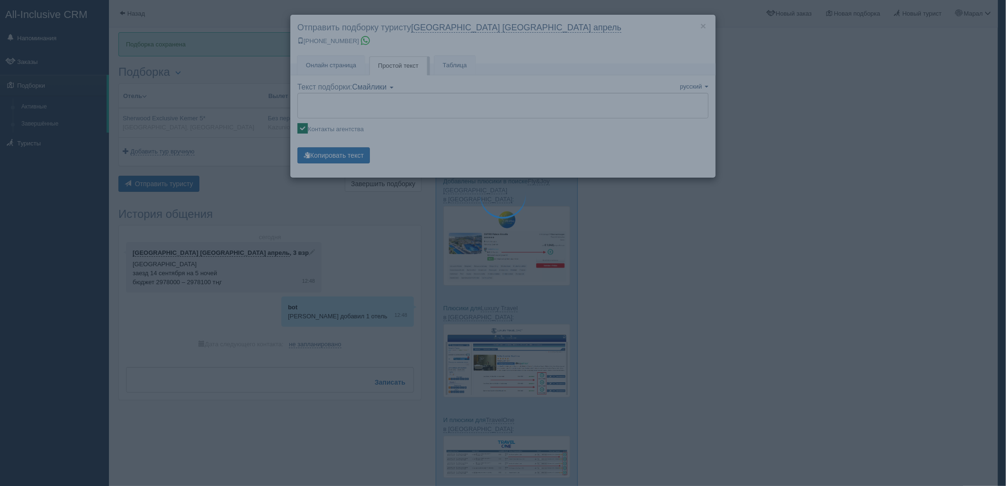
type textarea "🌞 Добрый день! Предлагаем Вам рассмотреть следующие варианты: 🌎 Турция, Гёйнюк …"
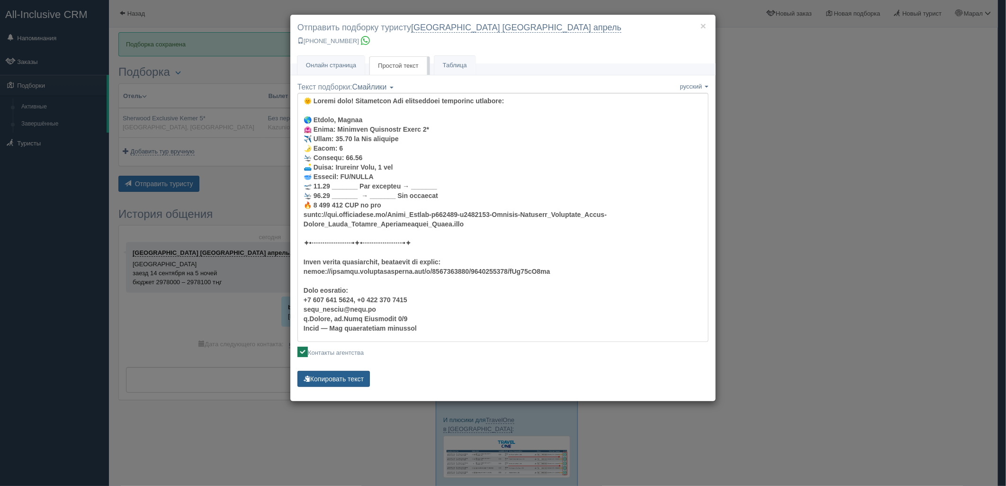
click at [334, 387] on p "Копировать текст Текст скопирован Пожалуйста, нажмите Ctrl+C" at bounding box center [502, 380] width 411 height 18
click at [334, 385] on button "Копировать текст" at bounding box center [333, 379] width 72 height 16
click at [334, 384] on button "Копировать текст" at bounding box center [333, 379] width 72 height 16
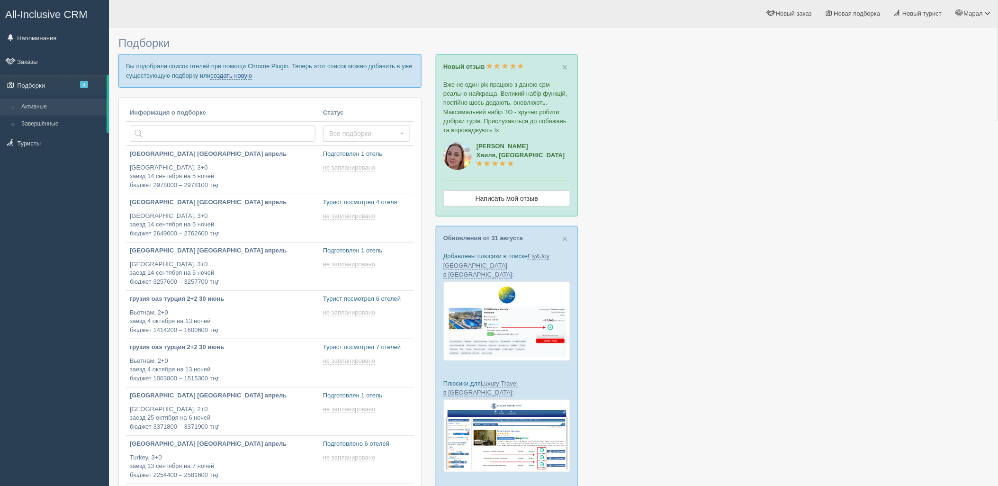
click at [227, 73] on link "создать новую" at bounding box center [231, 76] width 42 height 8
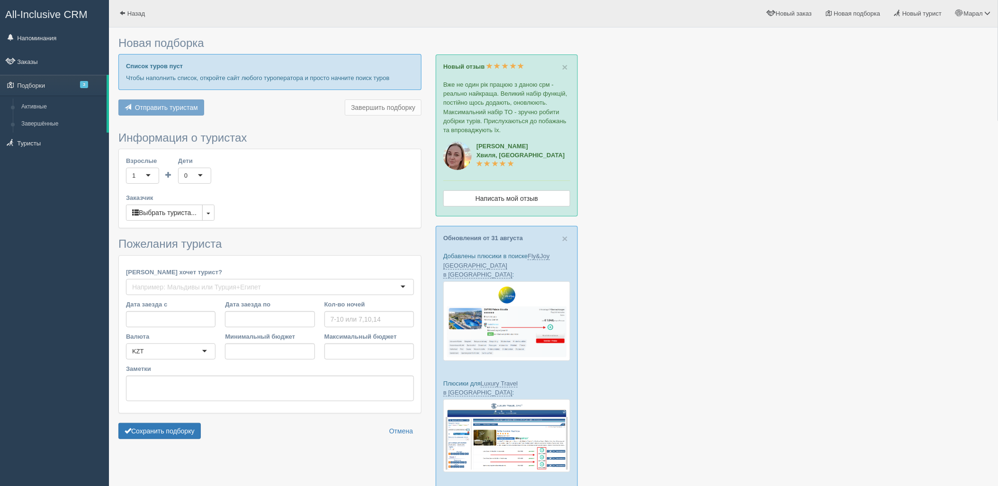
type input "6"
type input "2788000"
type input "3270400"
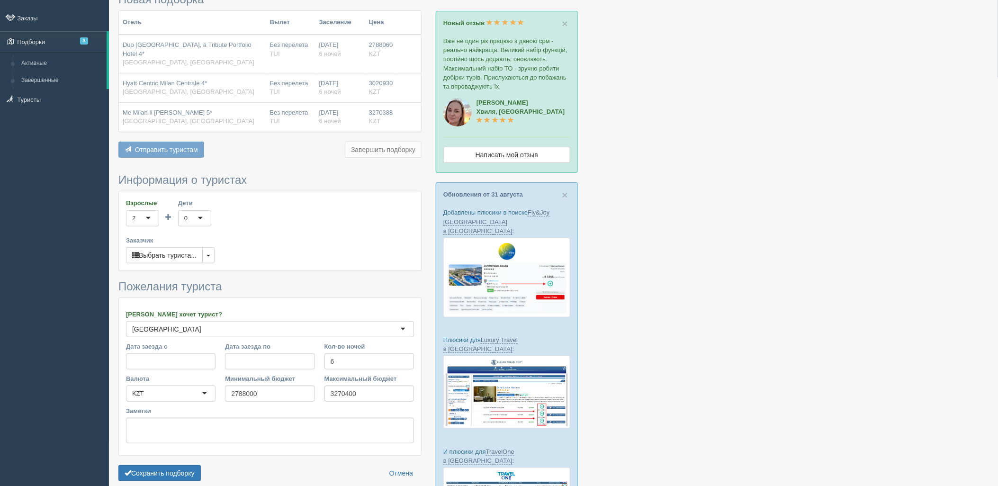
scroll to position [128, 0]
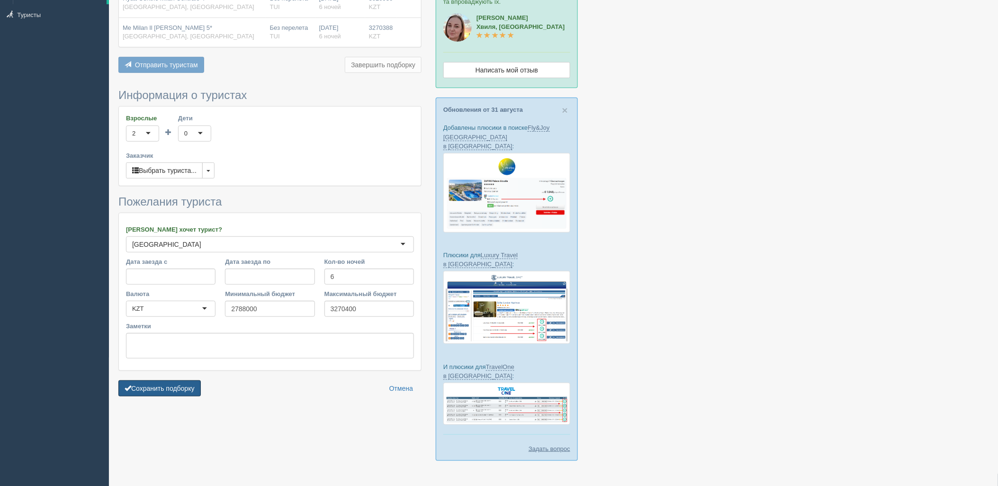
drag, startPoint x: 179, startPoint y: 390, endPoint x: 285, endPoint y: 366, distance: 108.3
click at [180, 390] on button "Сохранить подборку" at bounding box center [159, 388] width 82 height 16
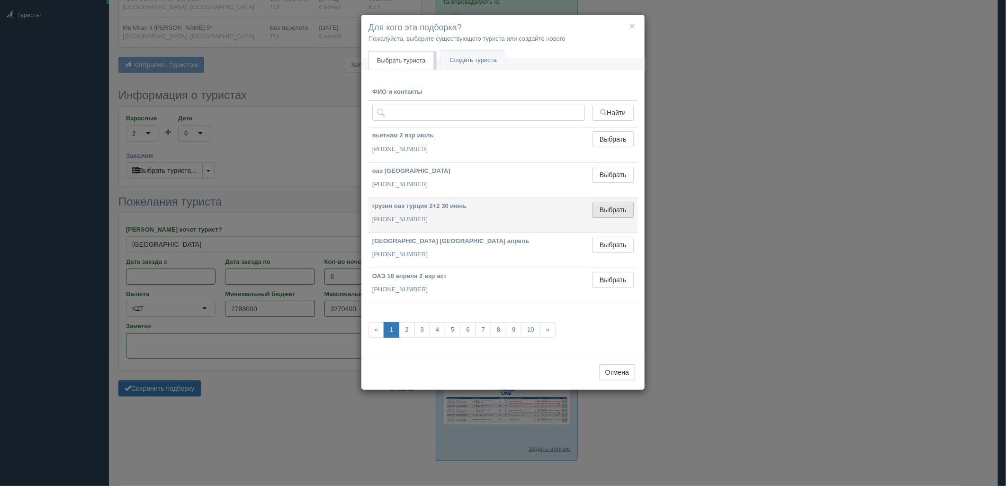
click at [611, 212] on button "Выбрать" at bounding box center [612, 210] width 41 height 16
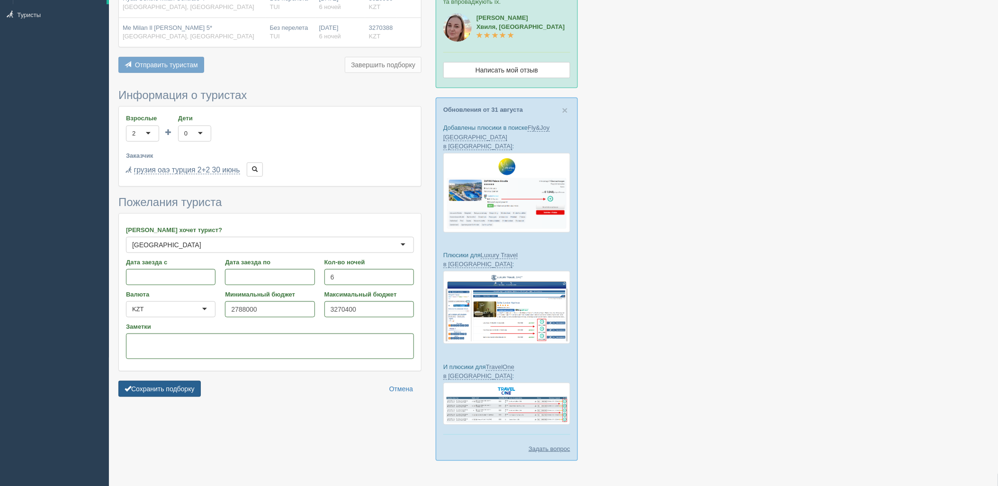
click at [180, 389] on button "Сохранить подборку" at bounding box center [159, 389] width 82 height 16
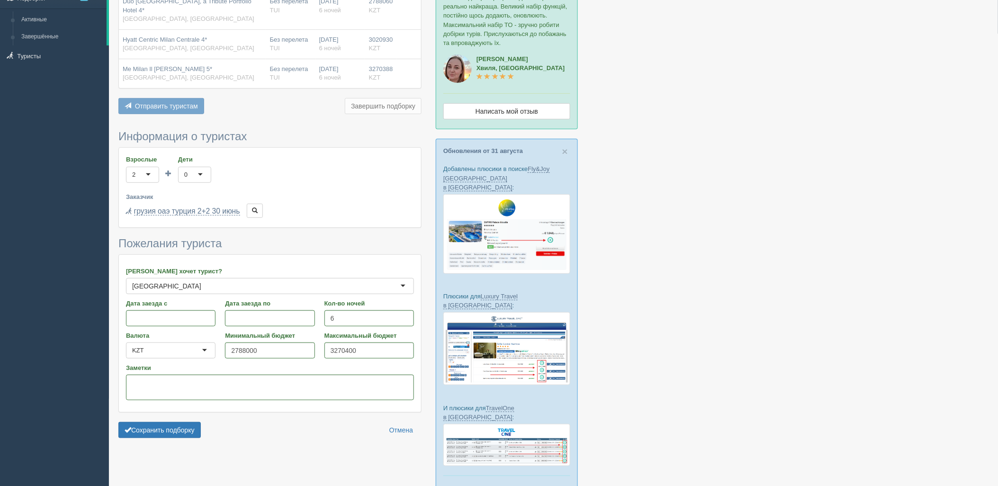
scroll to position [0, 0]
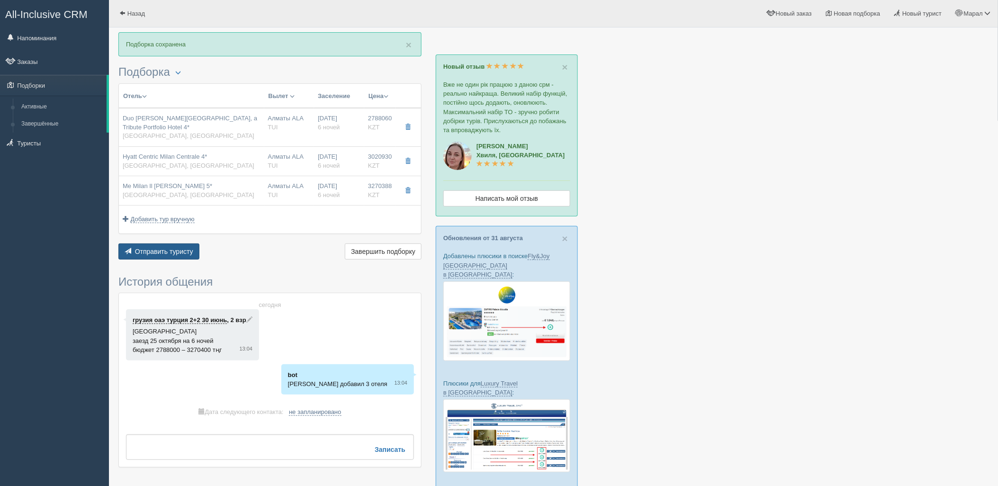
click at [190, 248] on span "Отправить туристу" at bounding box center [164, 252] width 58 height 8
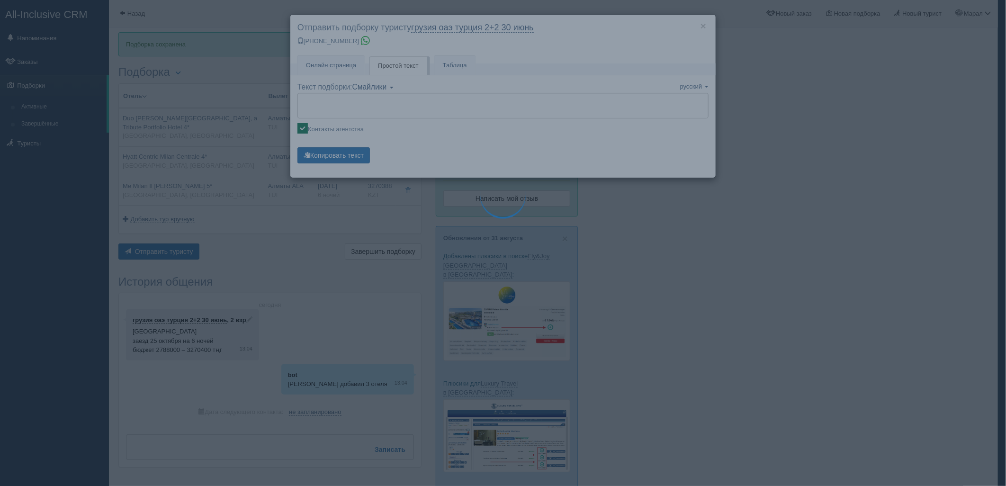
type textarea "🌞 Loremi dolo! Sitametcon Adi elitseddoei temporinc utlabore: 🌎 Etdolo, Magna 🏩…"
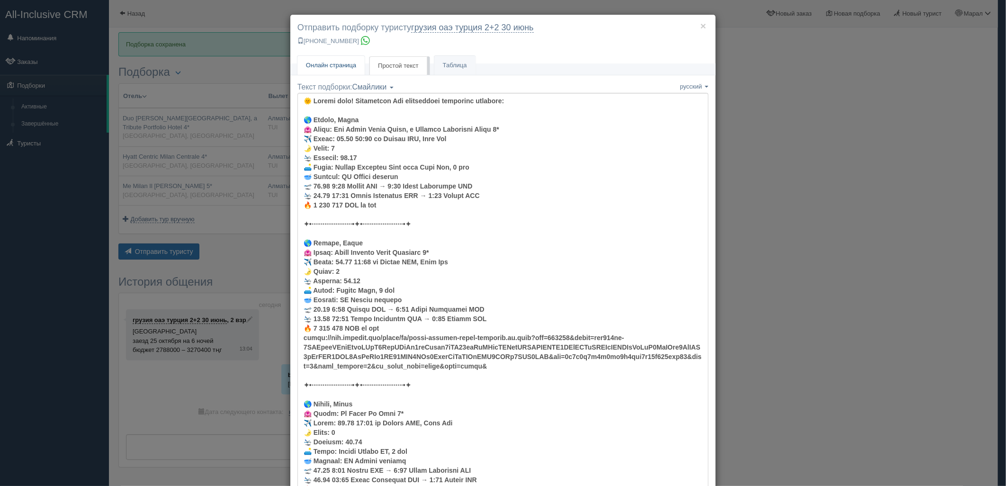
click at [337, 59] on link "Онлайн страница Онлайн" at bounding box center [330, 65] width 67 height 19
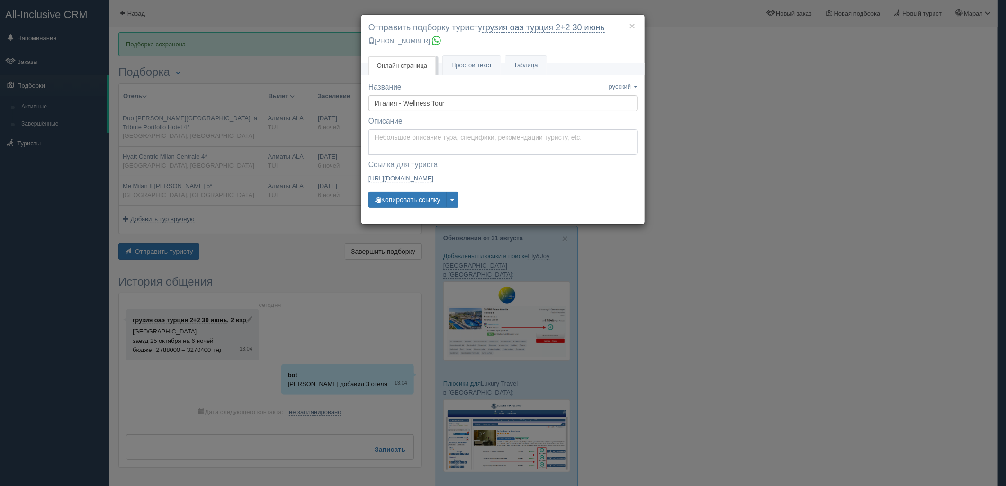
type textarea "Здравствуйте! Ниже представлены варианты туров для Вас. Для просмотра описания …"
click at [382, 133] on textarea "Здравствуйте! Ниже представлены варианты туров для Вас. Для просмотра описания …" at bounding box center [502, 142] width 269 height 26
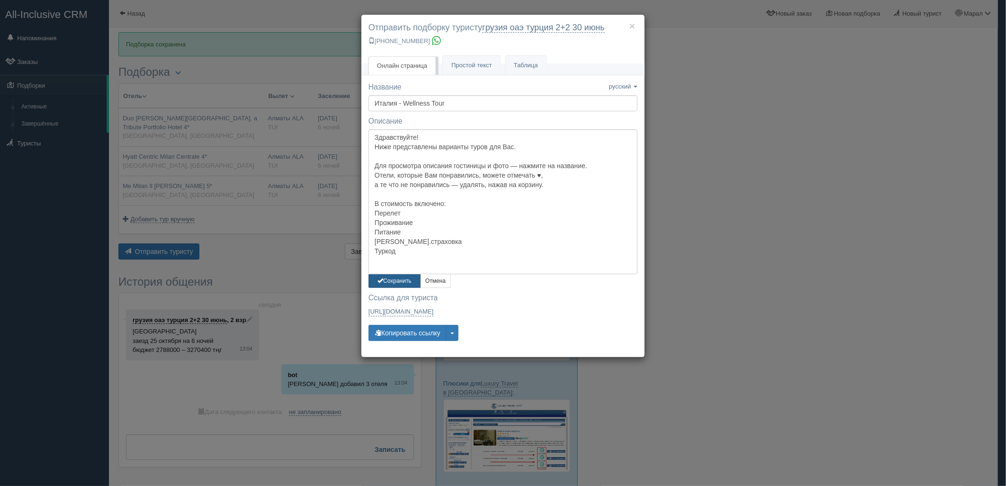
click at [400, 278] on button "Сохранить" at bounding box center [394, 281] width 52 height 14
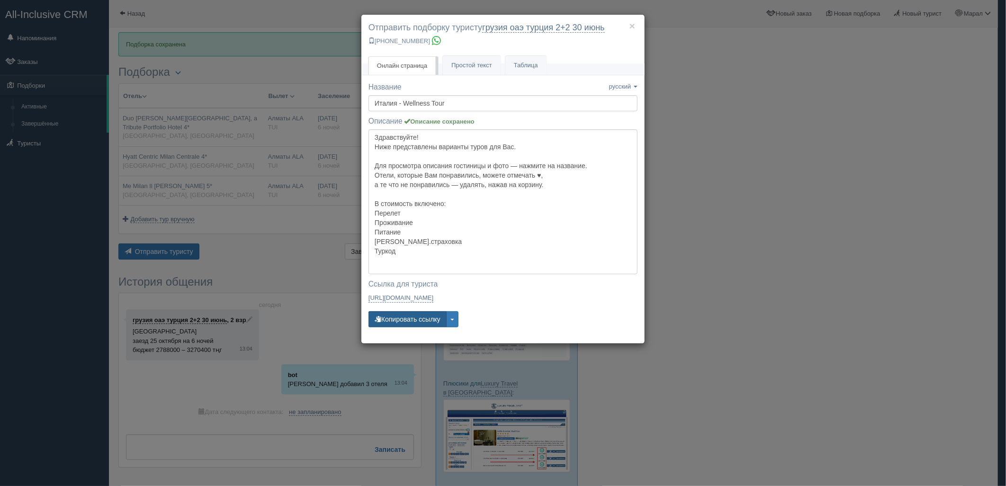
click at [404, 312] on button "Копировать ссылку" at bounding box center [407, 319] width 78 height 16
click at [403, 312] on button "Копировать ссылку" at bounding box center [407, 319] width 78 height 16
